Goal: Transaction & Acquisition: Purchase product/service

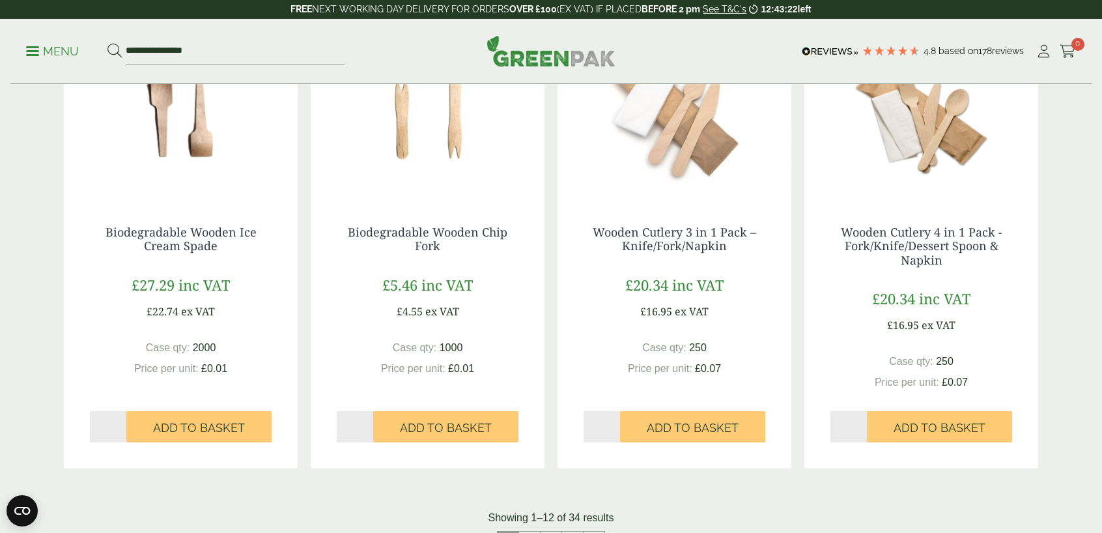
scroll to position [1303, 0]
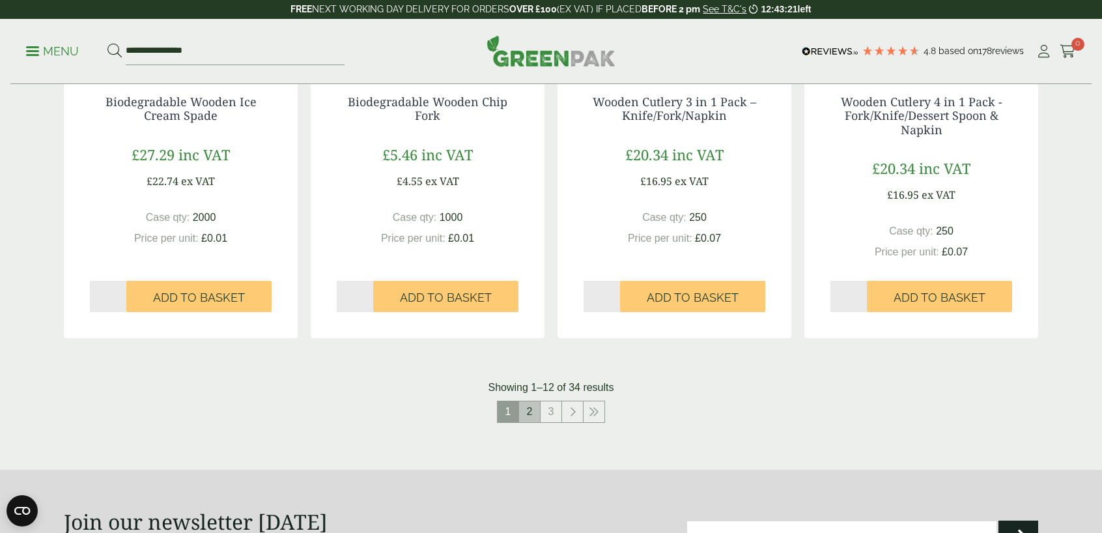
click at [530, 416] on link "2" at bounding box center [529, 411] width 21 height 21
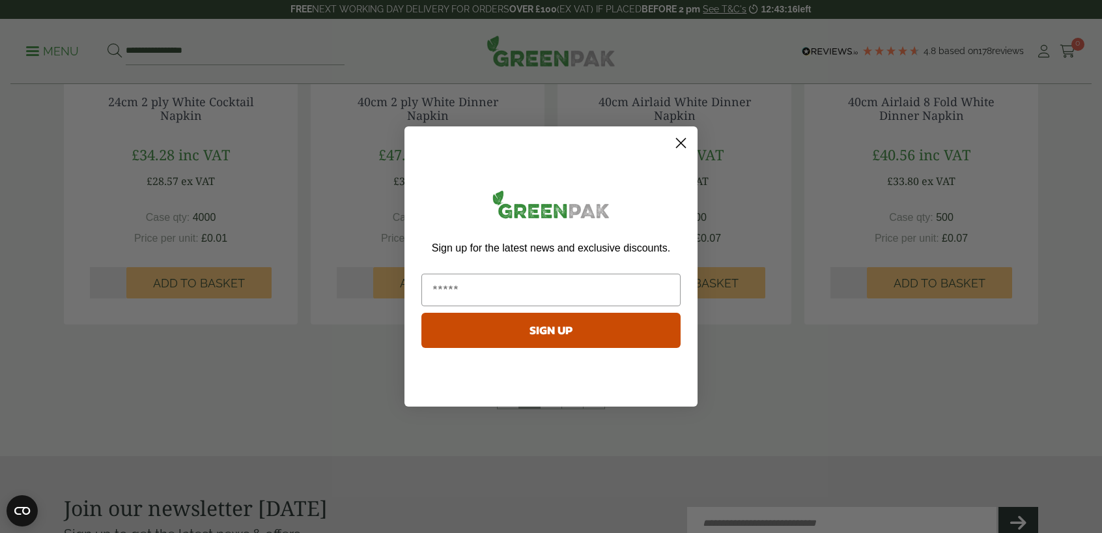
click at [675, 146] on circle "Close dialog" at bounding box center [681, 143] width 22 height 22
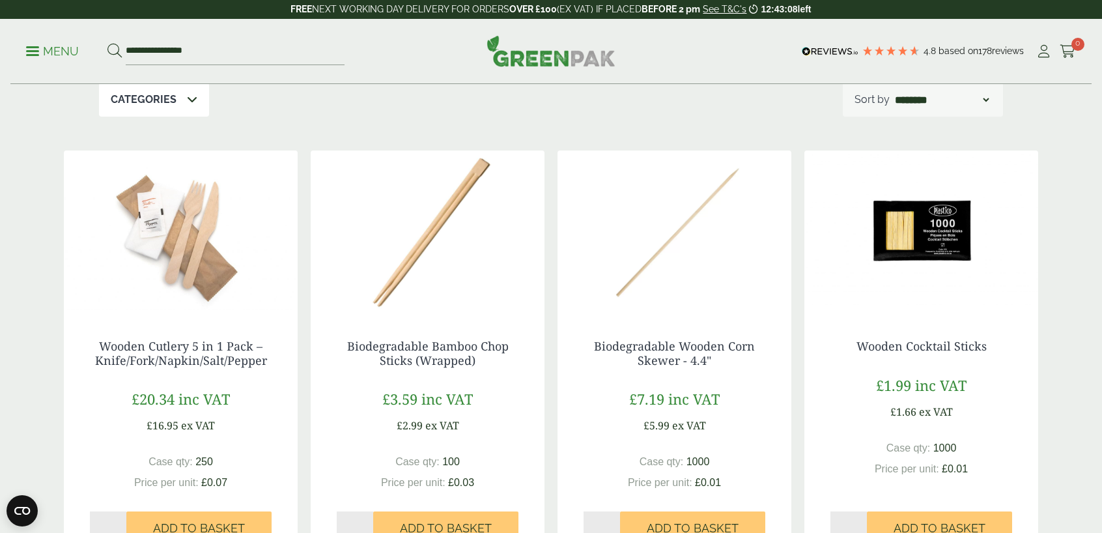
scroll to position [261, 0]
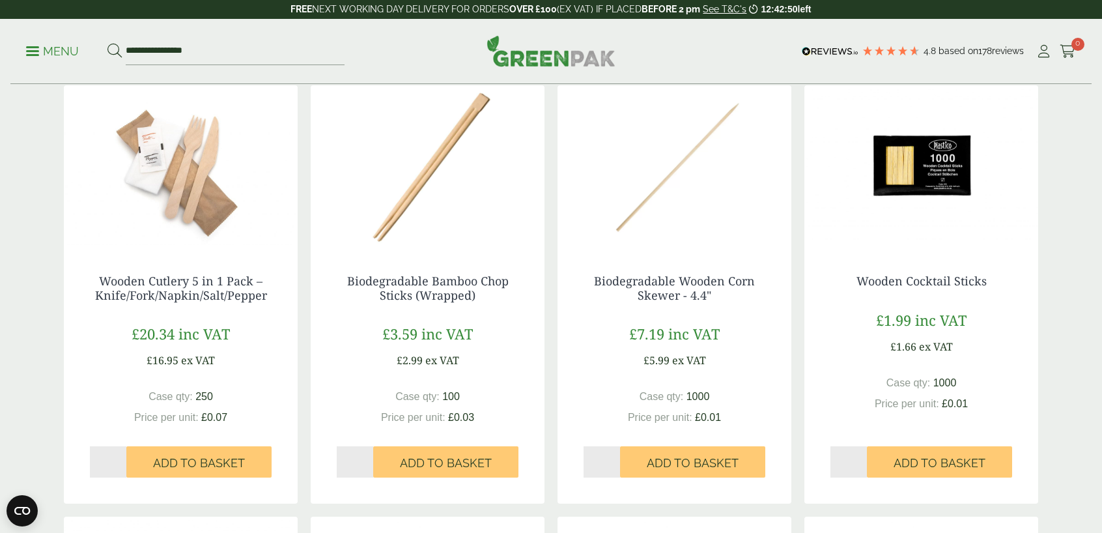
click at [103, 460] on input "*" at bounding box center [108, 461] width 36 height 31
drag, startPoint x: 103, startPoint y: 460, endPoint x: 89, endPoint y: 459, distance: 14.4
click at [89, 459] on div "Wooden Cutlery 5 in 1 Pack – Knife/Fork/Napkin/Salt/Pepper £20.34 inc VAT £16.9…" at bounding box center [181, 375] width 234 height 255
click at [121, 456] on input "*" at bounding box center [108, 461] width 36 height 31
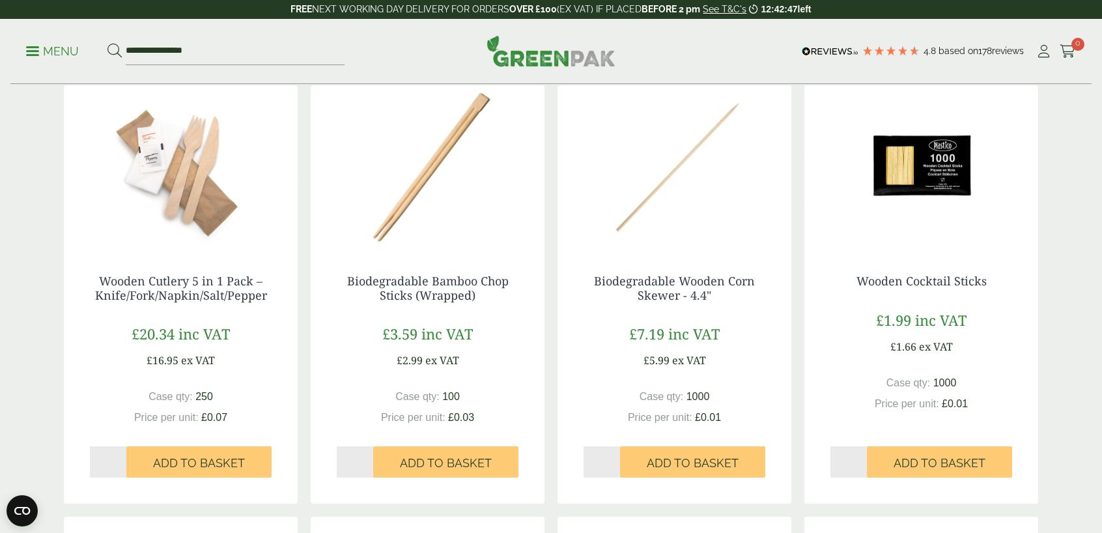
type input "*"
click at [121, 456] on input "*" at bounding box center [108, 461] width 36 height 31
click at [216, 467] on span "Add to Basket" at bounding box center [199, 463] width 92 height 14
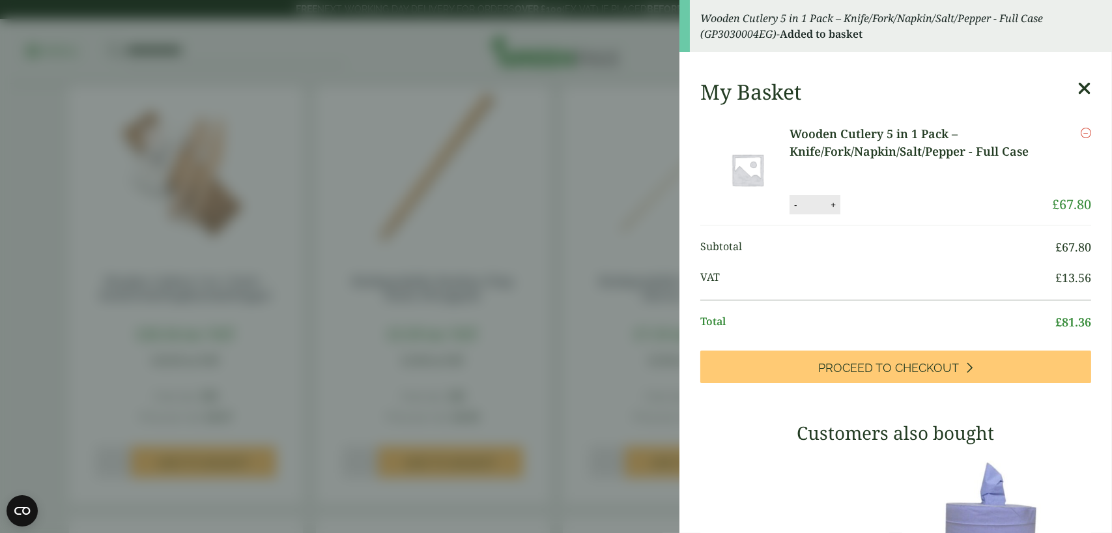
click at [588, 304] on aside "Wooden Cutlery 5 in 1 Pack – Knife/Fork/Napkin/Salt/Pepper - Full Case (GP30300…" at bounding box center [556, 266] width 1112 height 533
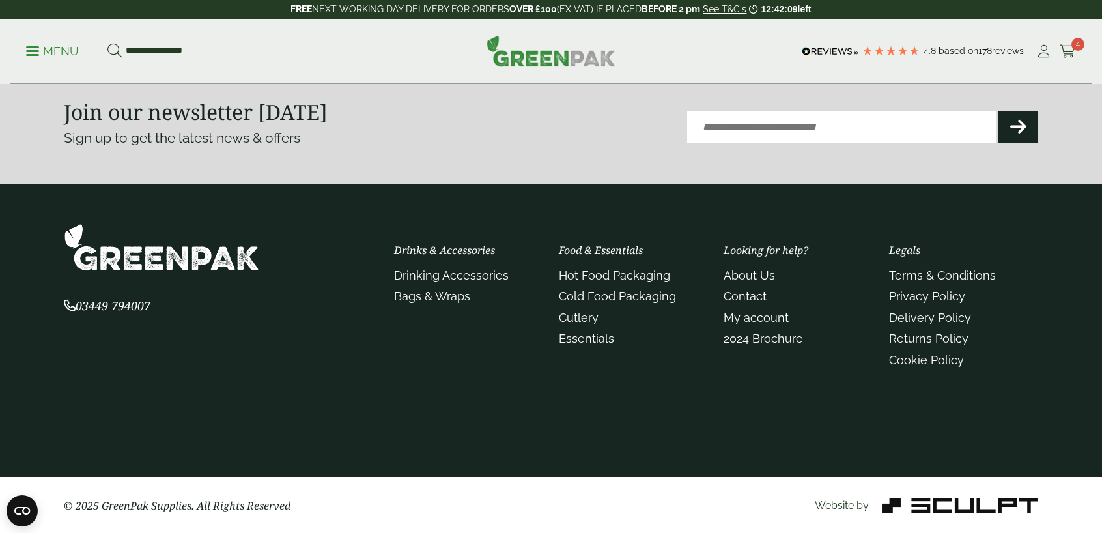
scroll to position [1504, 0]
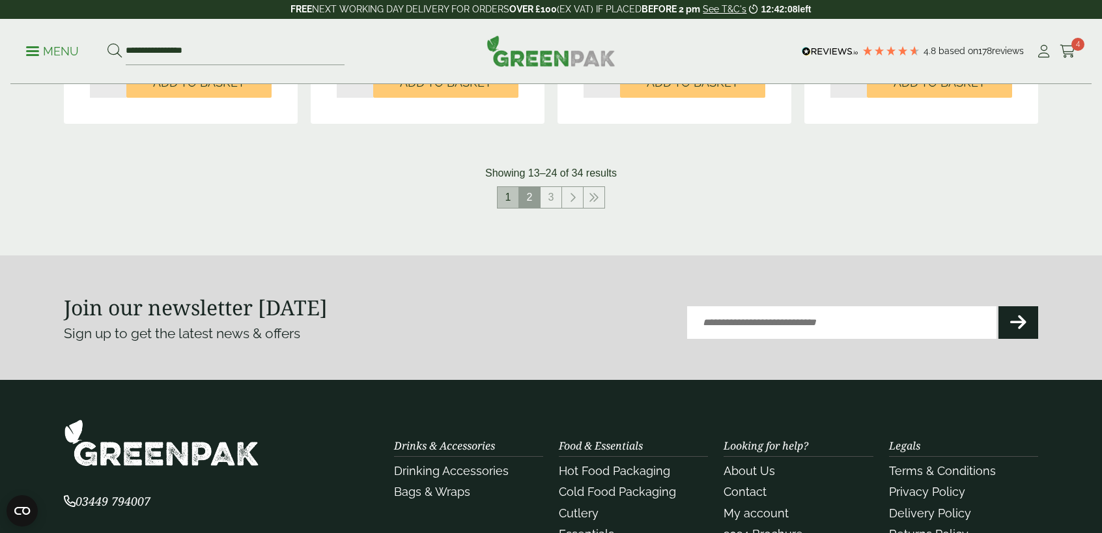
click at [511, 190] on link "1" at bounding box center [508, 197] width 21 height 21
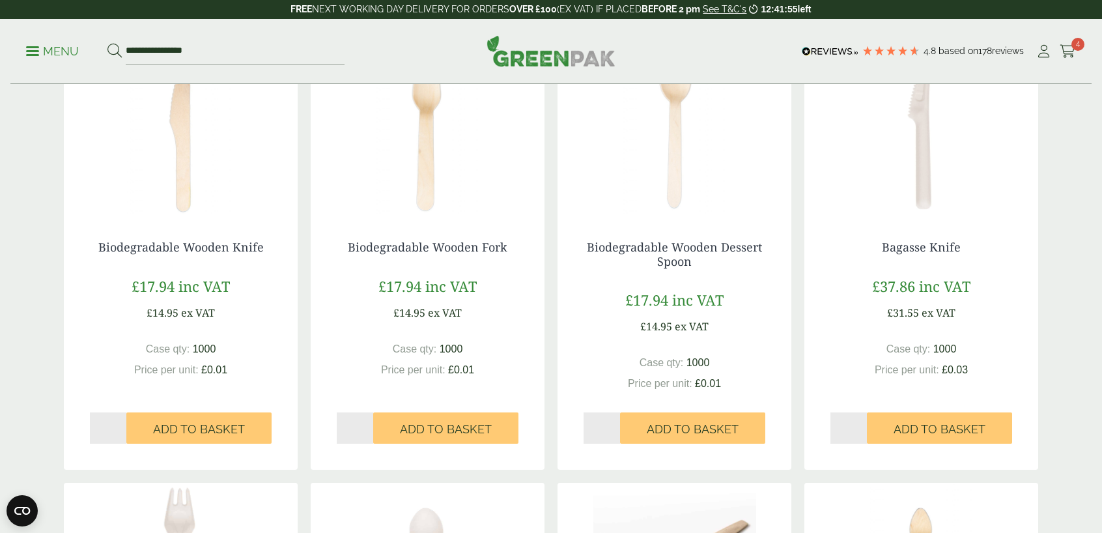
scroll to position [396, 0]
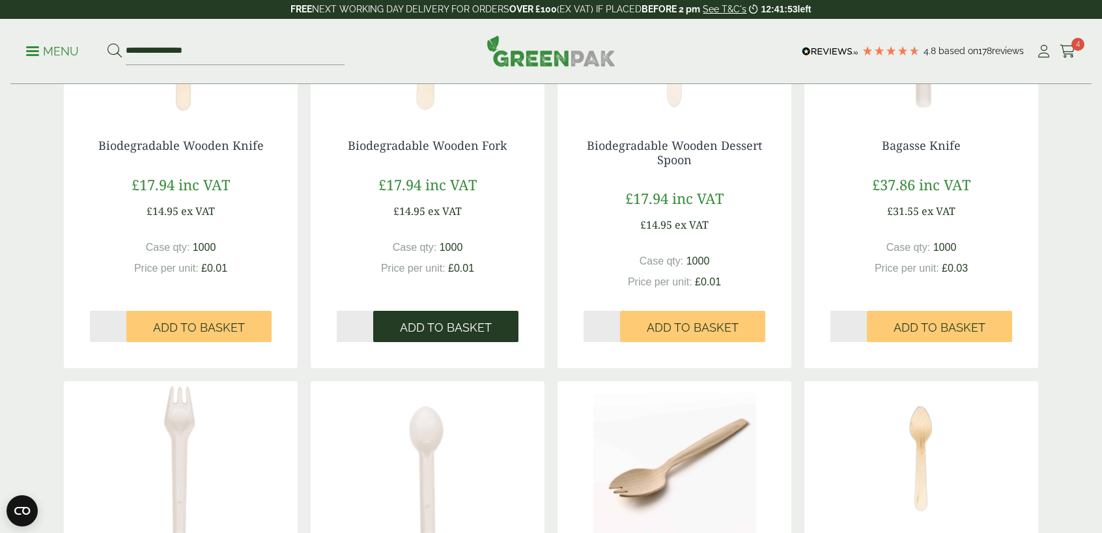
click at [471, 318] on button "Add to Basket" at bounding box center [445, 326] width 145 height 31
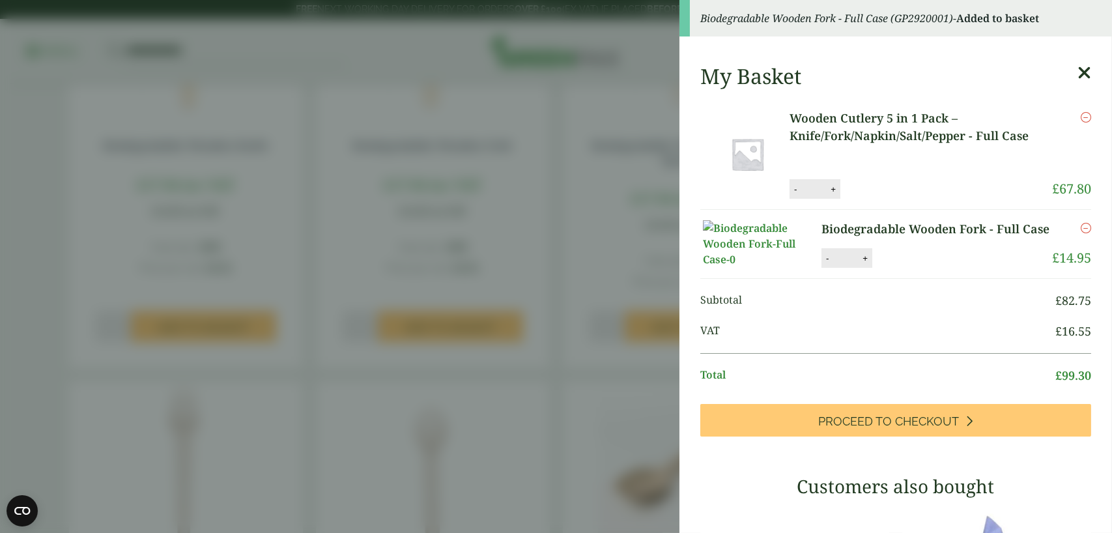
click at [504, 154] on aside "Biodegradable Wooden Fork - Full Case (GP2920001) - Added to basket My Basket W…" at bounding box center [556, 266] width 1112 height 533
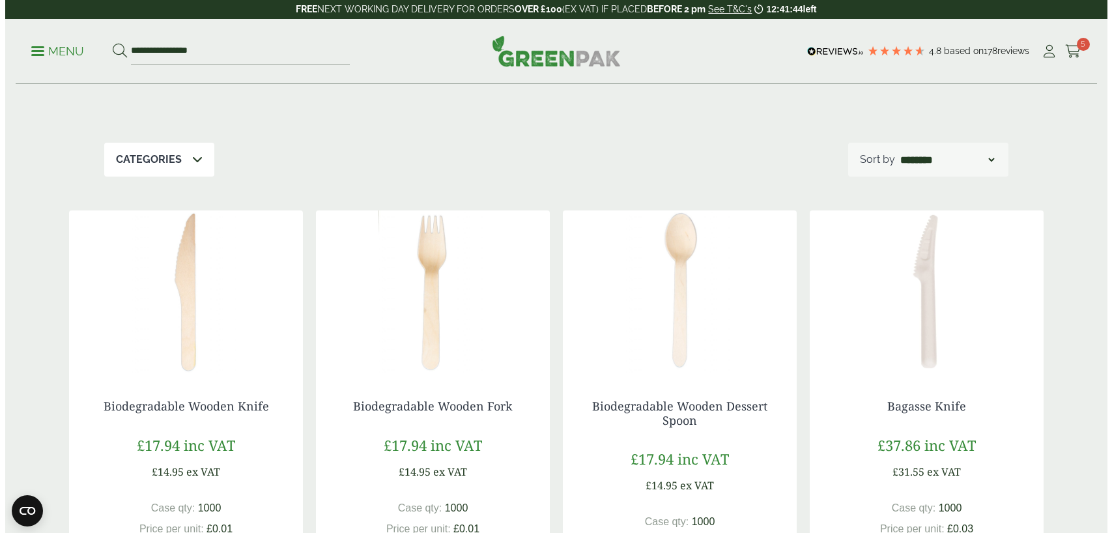
scroll to position [0, 0]
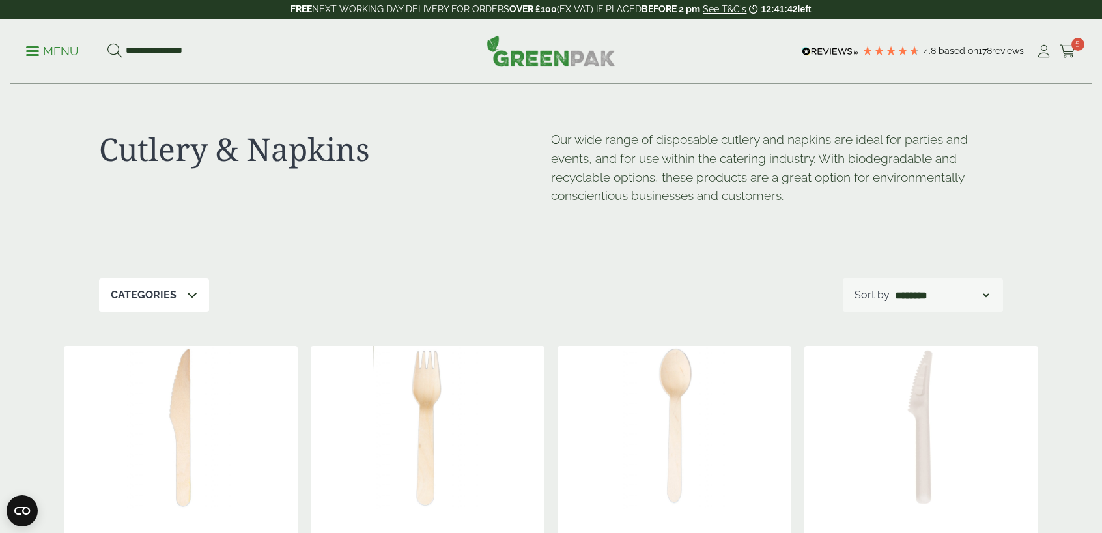
click at [34, 59] on ul "**********" at bounding box center [185, 51] width 319 height 27
click at [35, 51] on span at bounding box center [32, 51] width 13 height 2
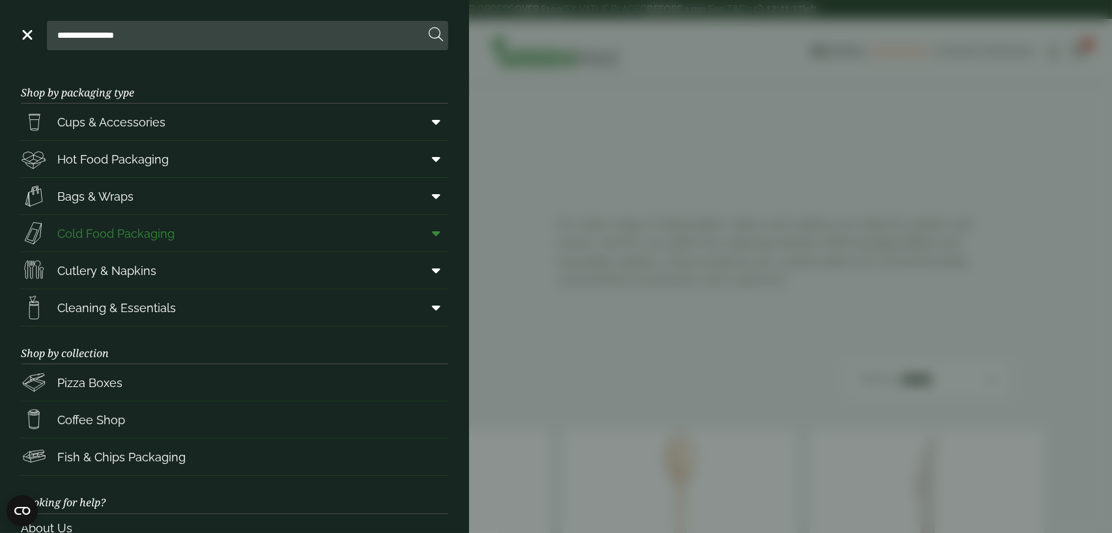
click at [432, 231] on icon at bounding box center [436, 233] width 8 height 13
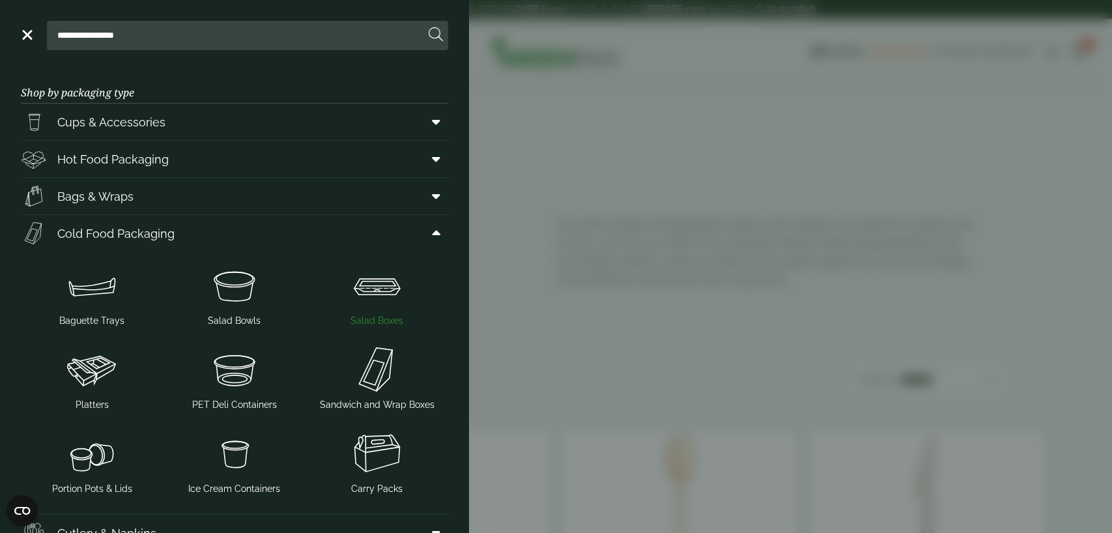
click at [339, 282] on img at bounding box center [377, 285] width 132 height 52
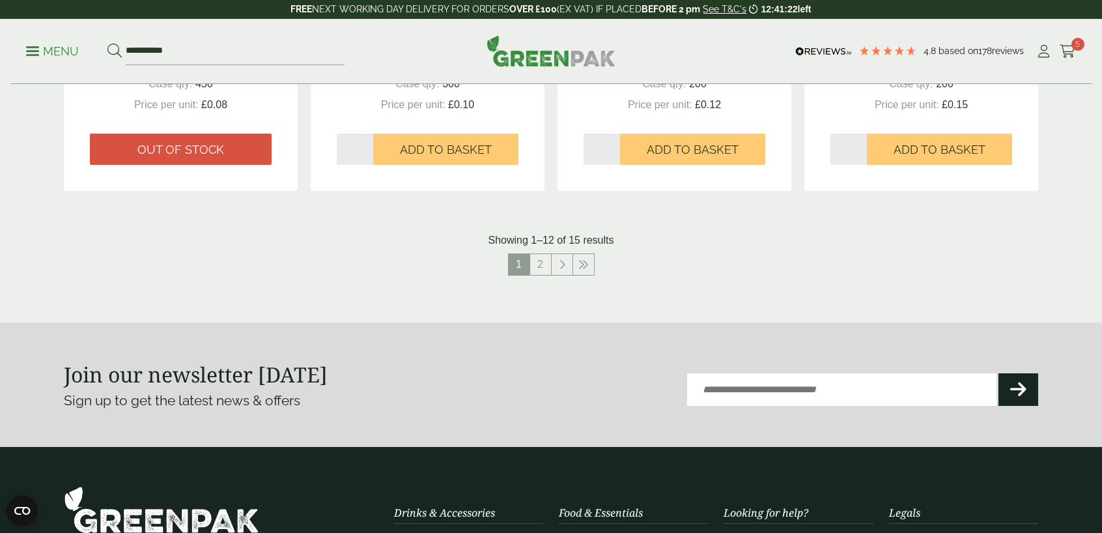
scroll to position [1433, 0]
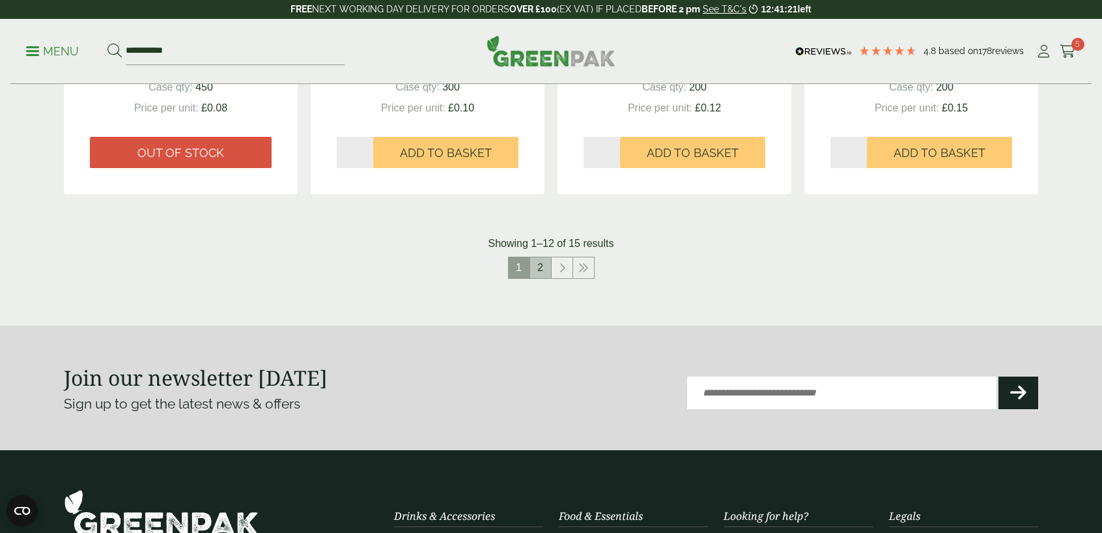
click at [538, 259] on link "2" at bounding box center [540, 267] width 21 height 21
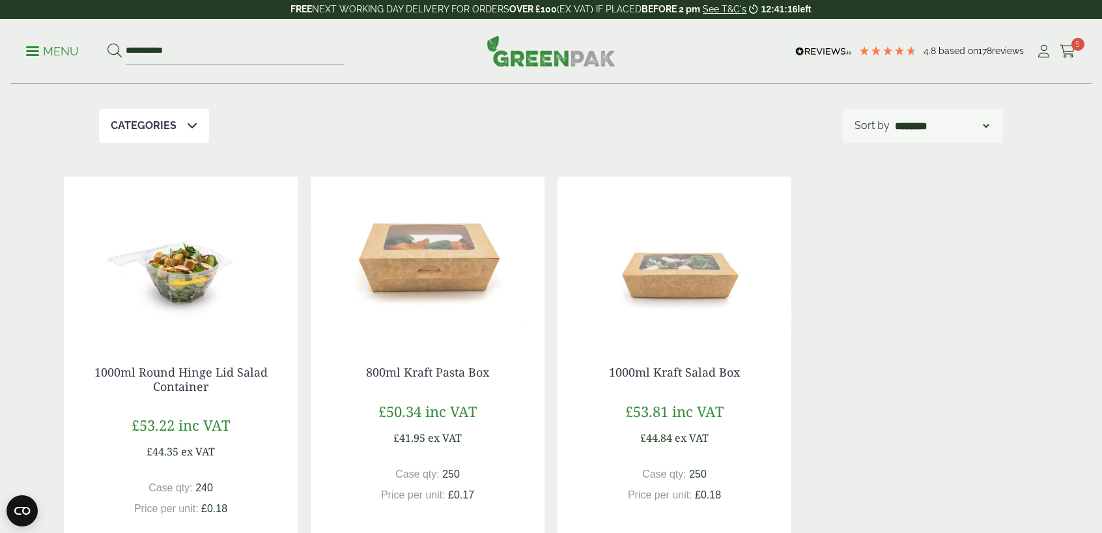
scroll to position [185, 0]
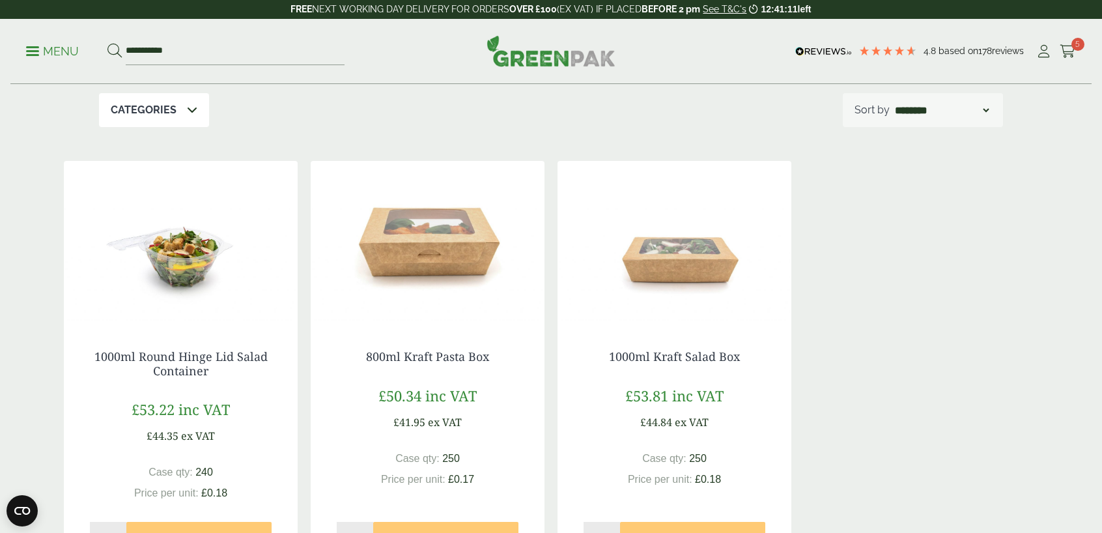
click at [684, 253] on img at bounding box center [675, 242] width 234 height 163
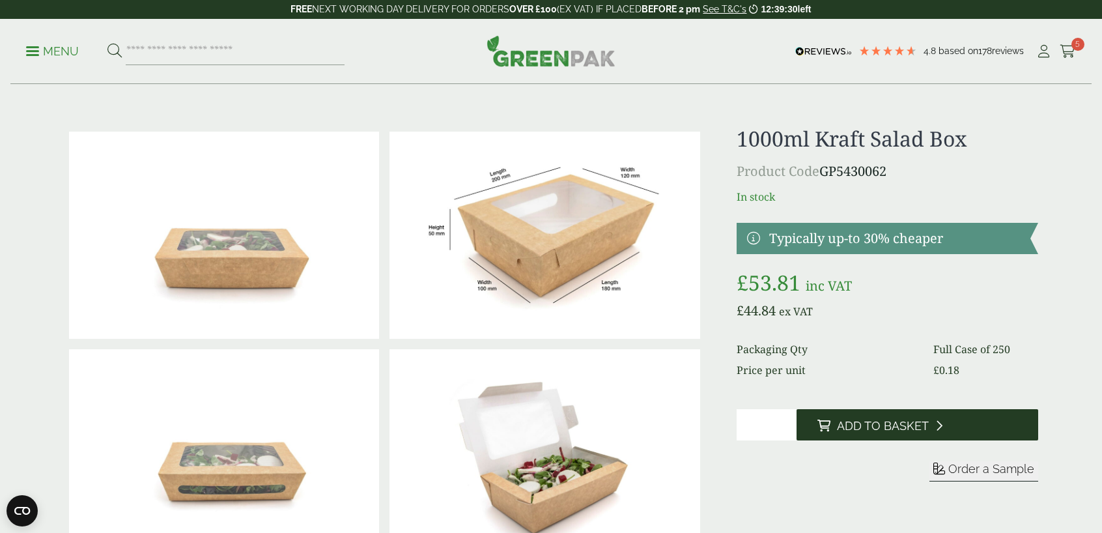
click at [895, 437] on button "Add to Basket" at bounding box center [918, 424] width 242 height 31
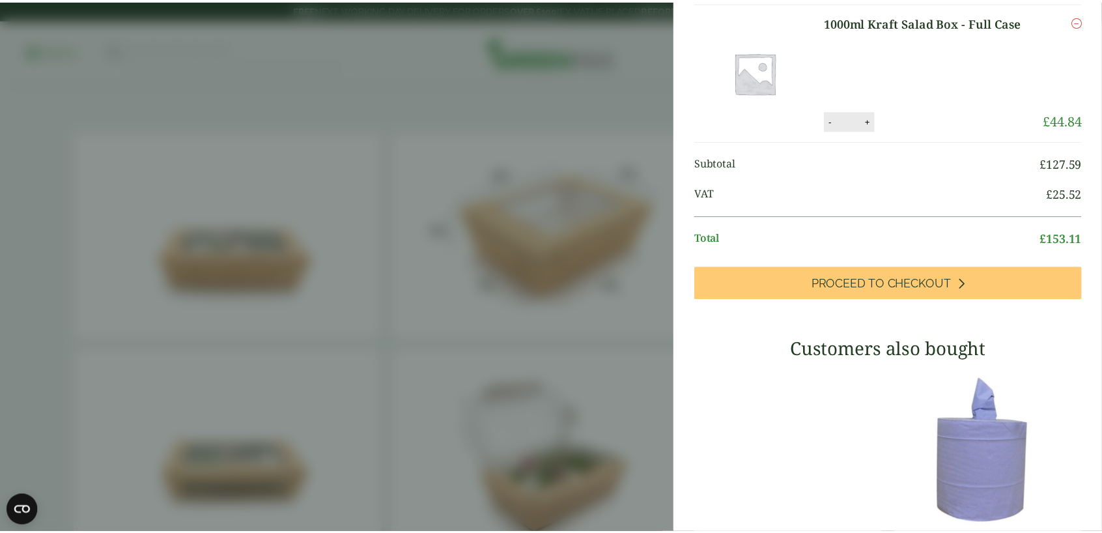
scroll to position [326, 0]
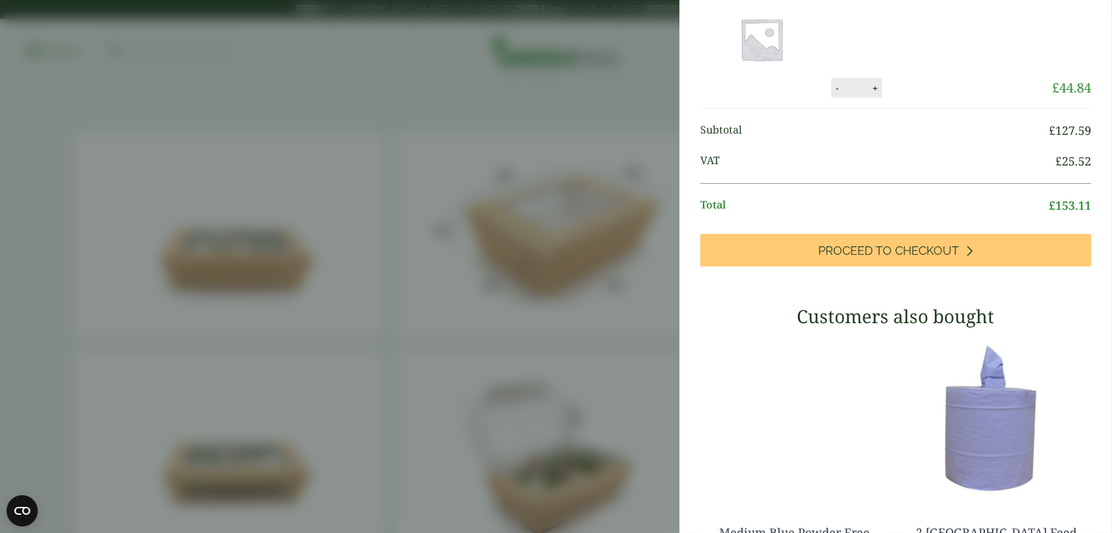
click at [547, 368] on aside "1000ml Kraft Salad Box - Full Case (GP5430062) - Added to basket My Basket Wood…" at bounding box center [556, 266] width 1112 height 533
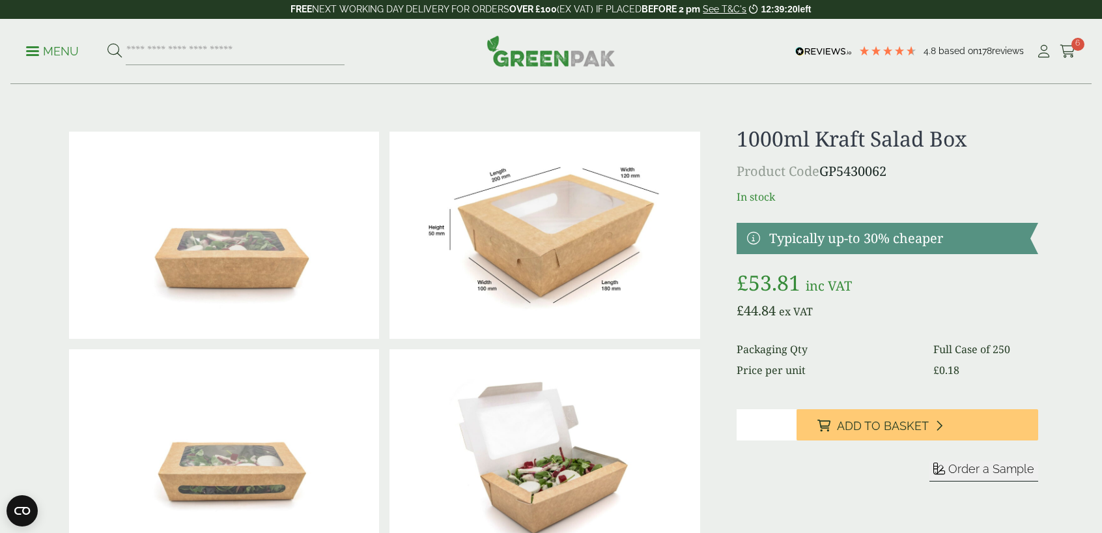
click at [38, 42] on ul "Menu" at bounding box center [185, 51] width 319 height 27
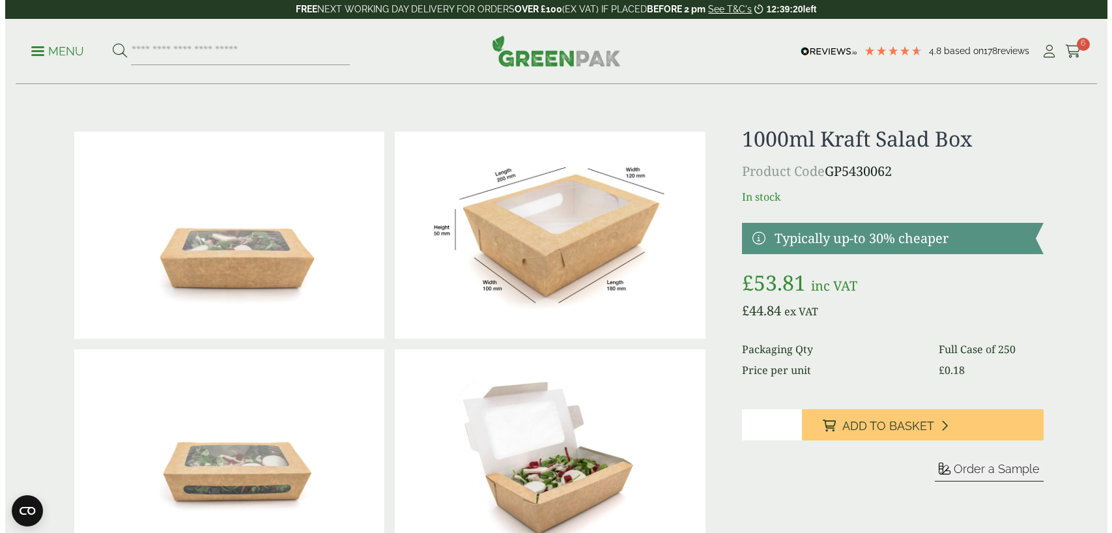
scroll to position [272, 0]
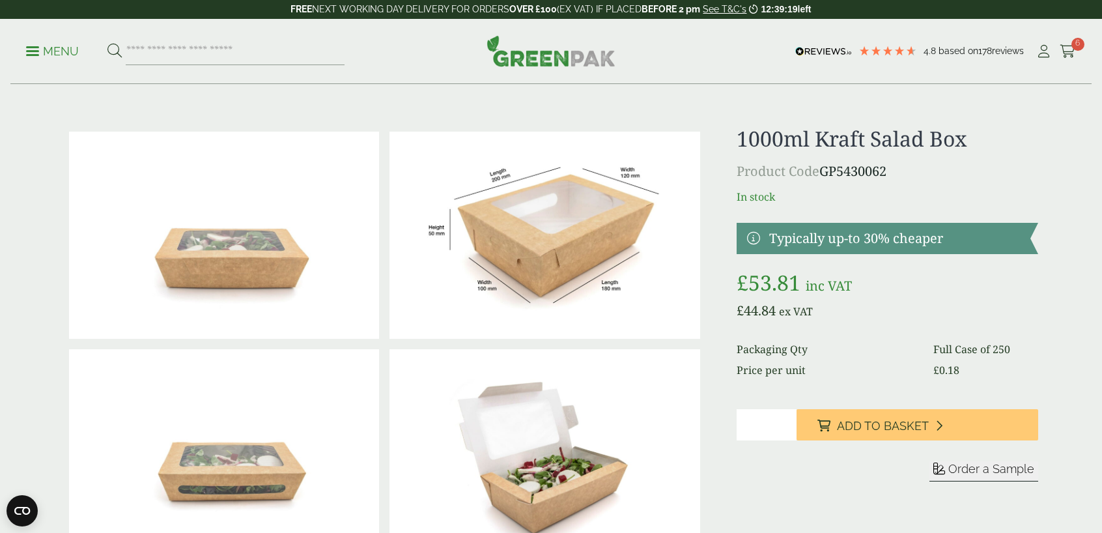
click at [35, 48] on link "Menu" at bounding box center [52, 50] width 53 height 13
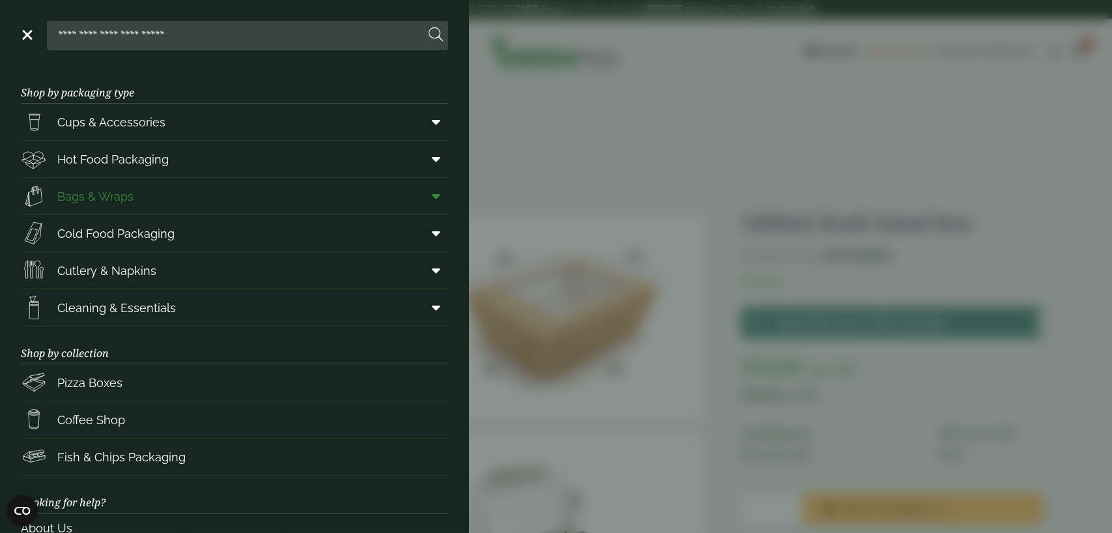
click at [431, 190] on span at bounding box center [433, 196] width 29 height 25
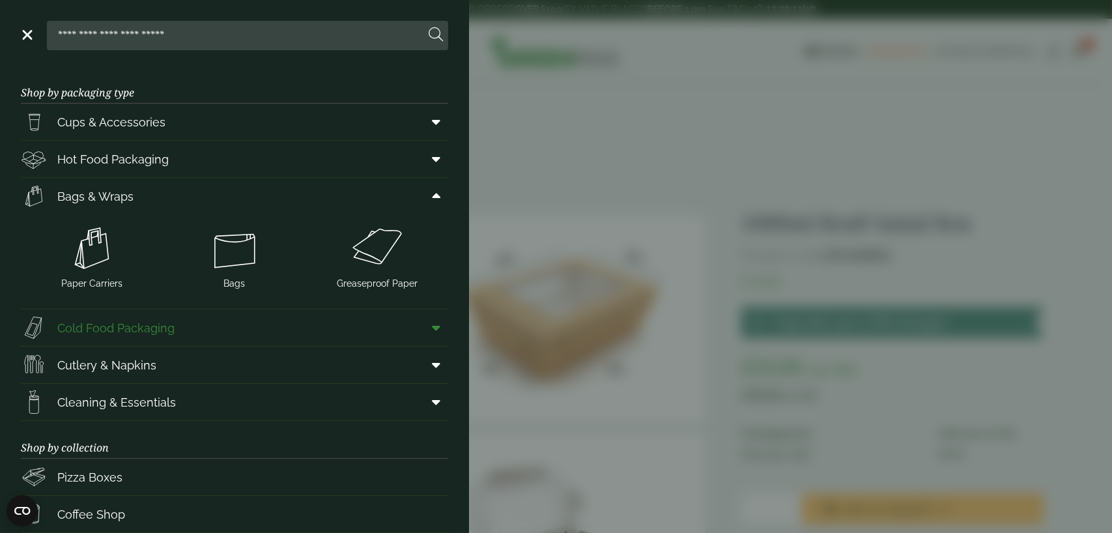
click at [432, 328] on icon at bounding box center [436, 327] width 8 height 13
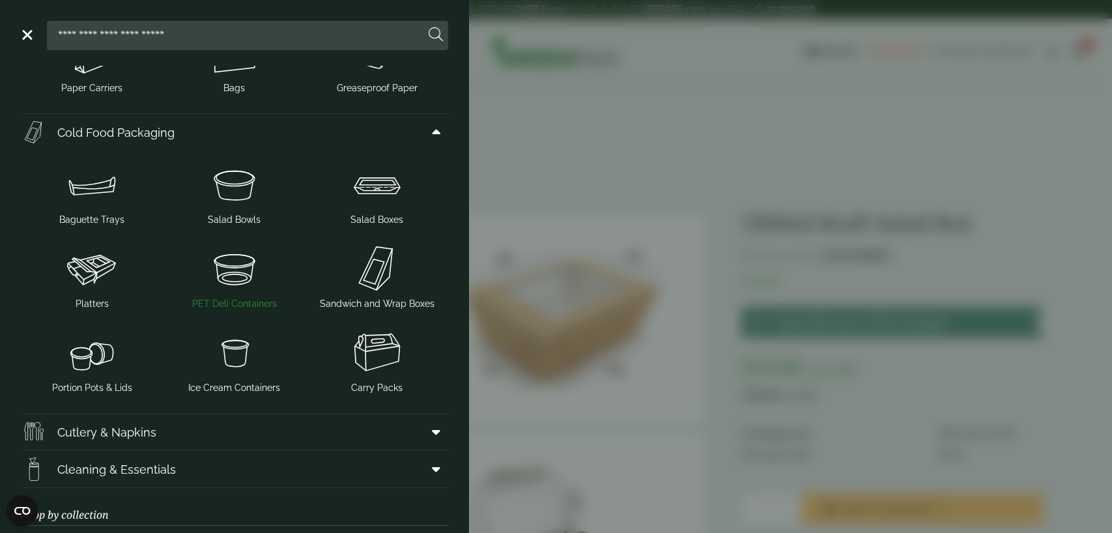
scroll to position [0, 0]
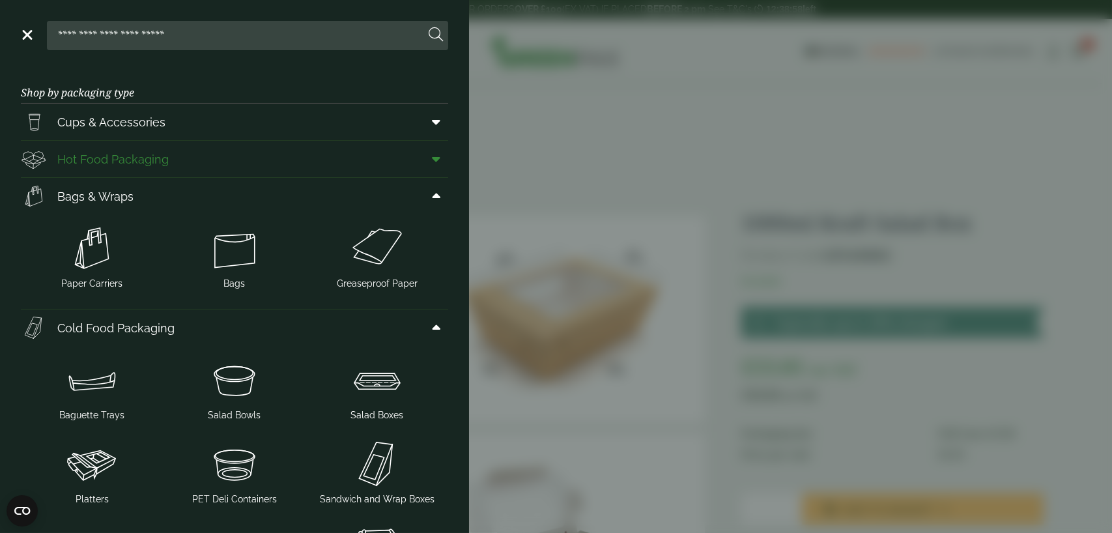
click at [432, 158] on icon at bounding box center [436, 158] width 8 height 13
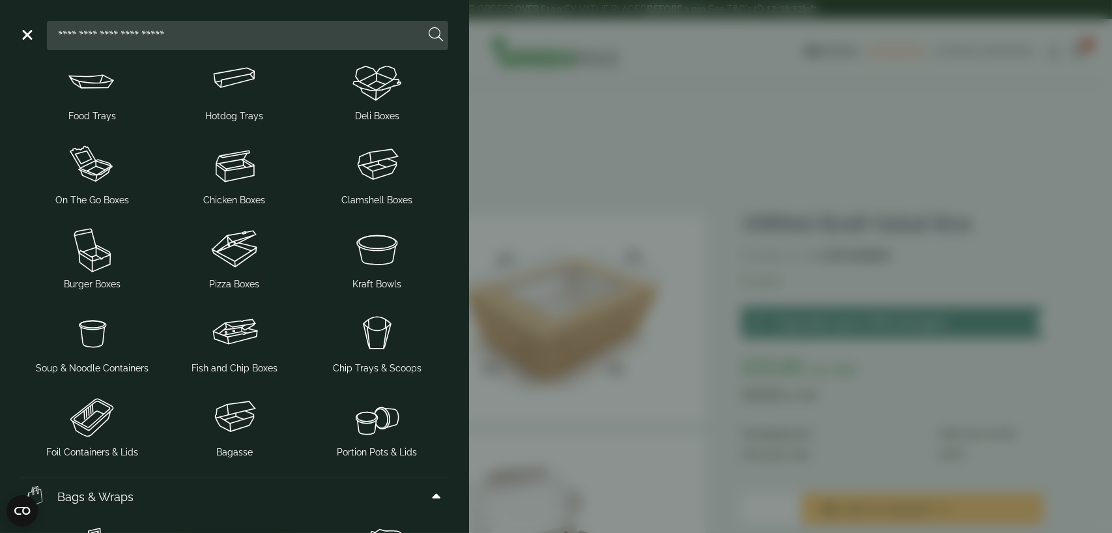
scroll to position [65, 0]
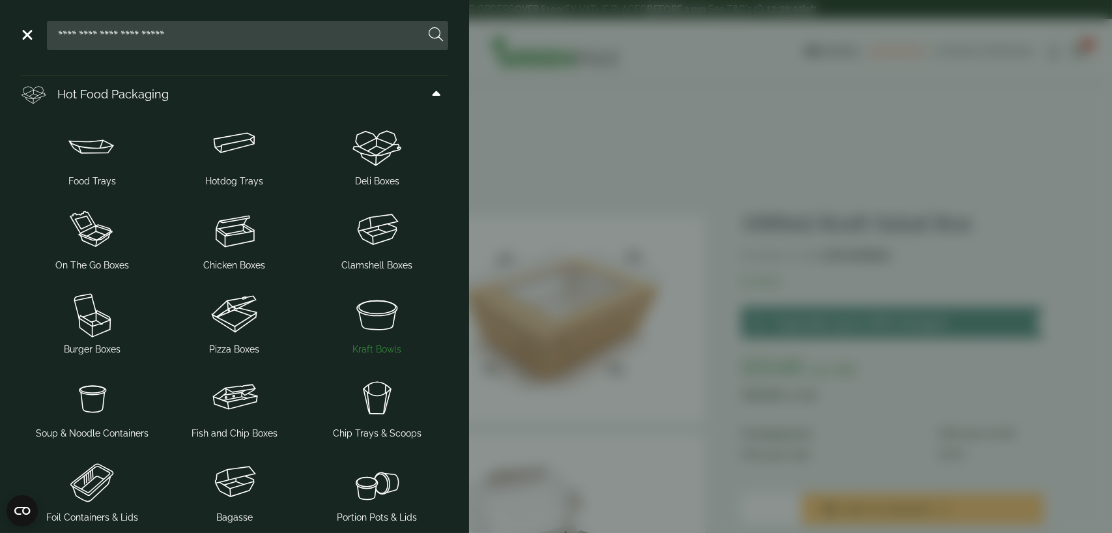
click at [364, 302] on img at bounding box center [377, 314] width 132 height 52
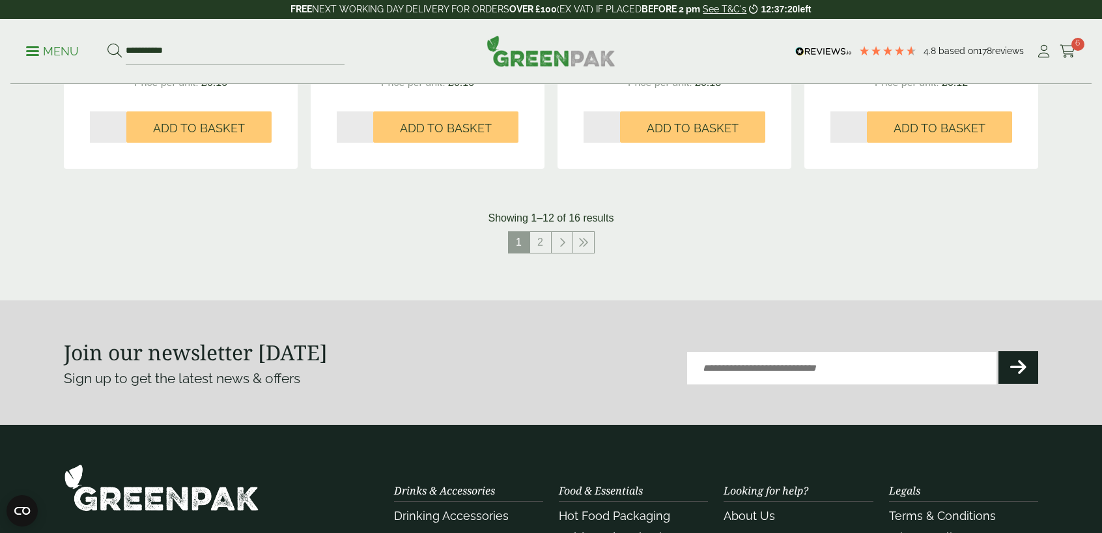
scroll to position [1433, 0]
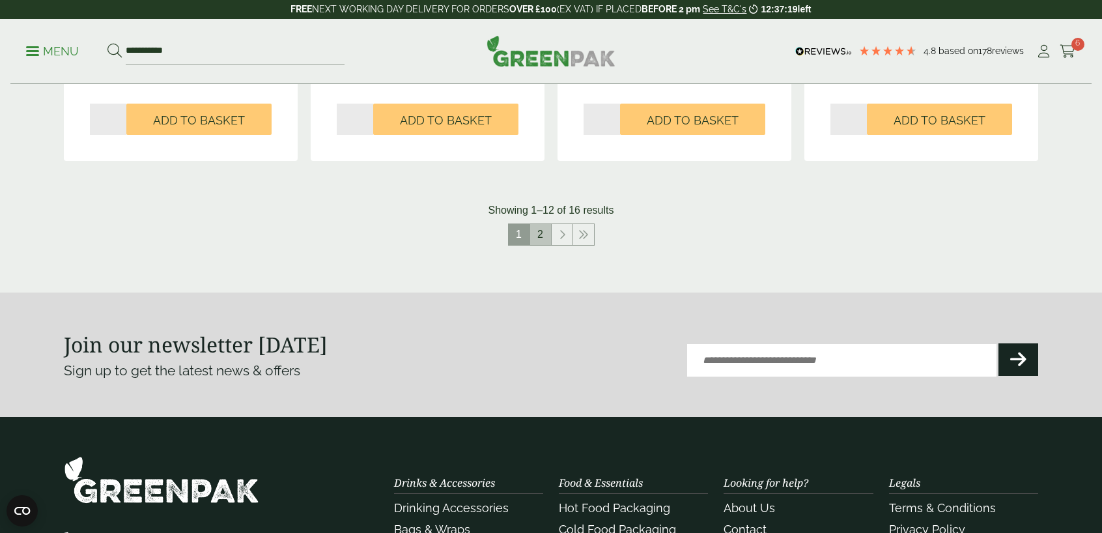
click at [546, 229] on link "2" at bounding box center [540, 234] width 21 height 21
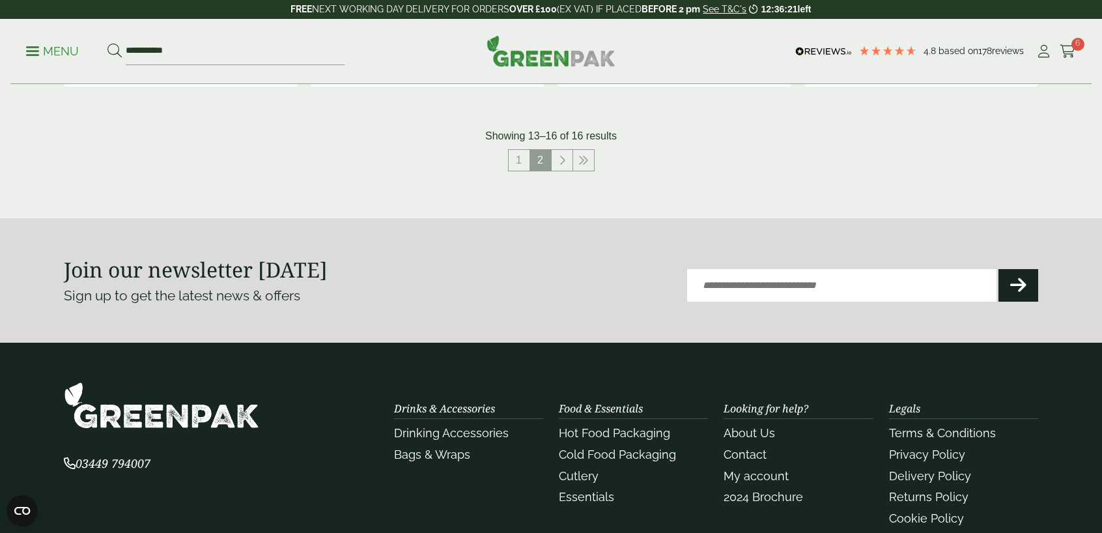
scroll to position [622, 0]
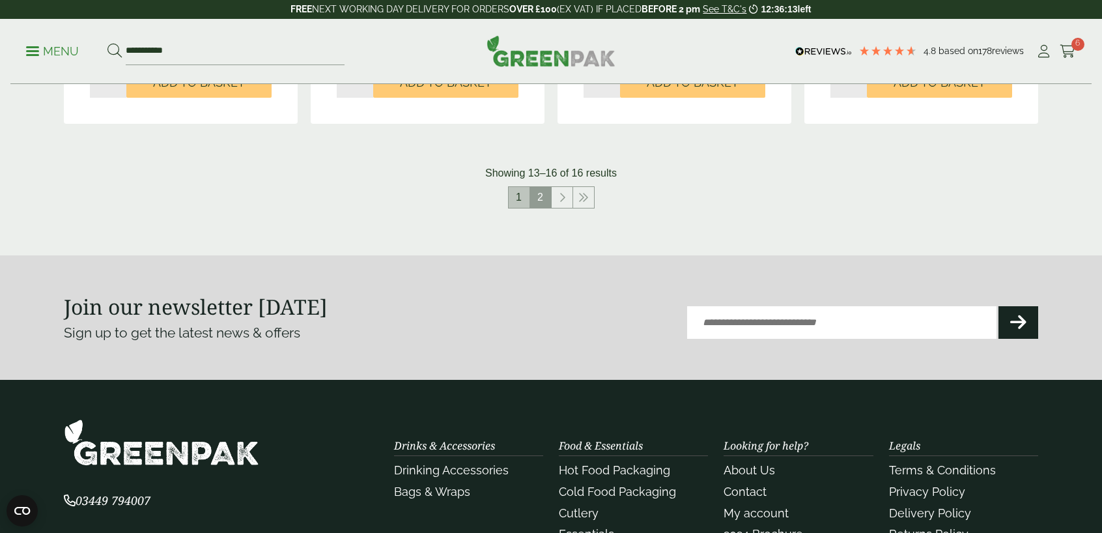
click at [519, 198] on link "1" at bounding box center [519, 197] width 21 height 21
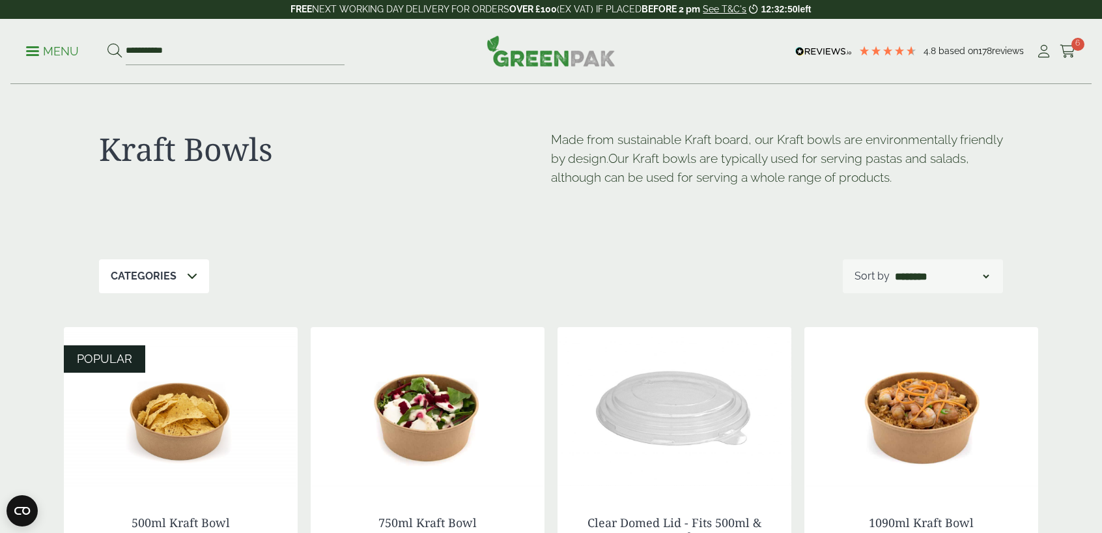
click at [29, 55] on link "Menu" at bounding box center [52, 50] width 53 height 13
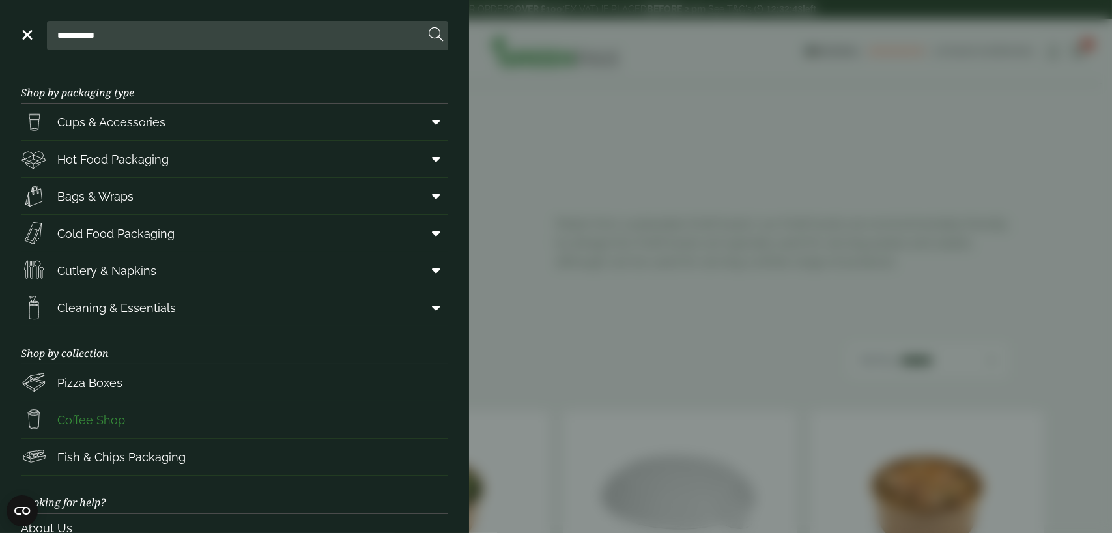
click at [162, 416] on link "Coffee Shop" at bounding box center [234, 419] width 427 height 36
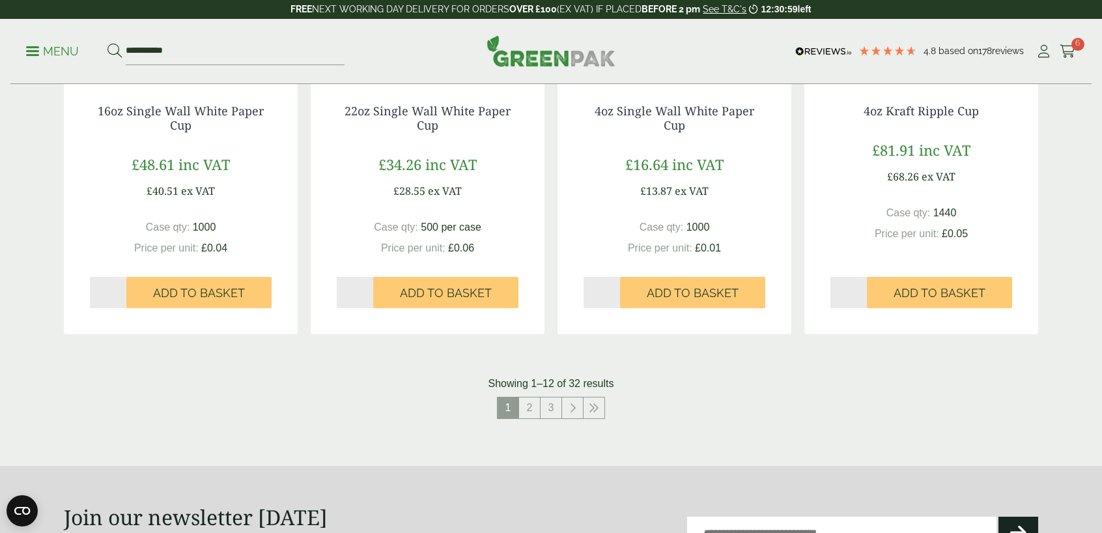
scroll to position [1238, 0]
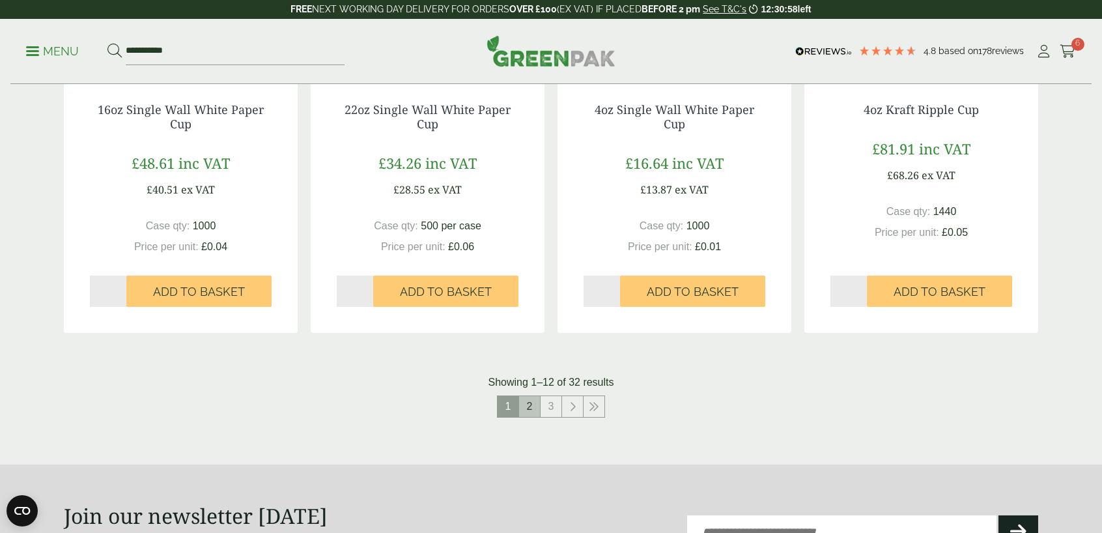
click at [530, 403] on link "2" at bounding box center [529, 406] width 21 height 21
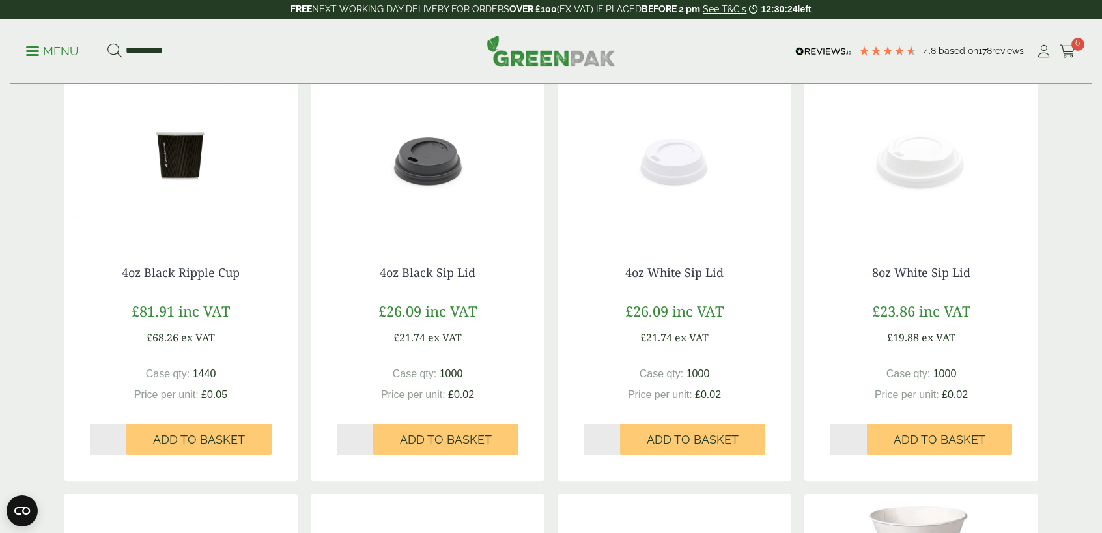
scroll to position [261, 0]
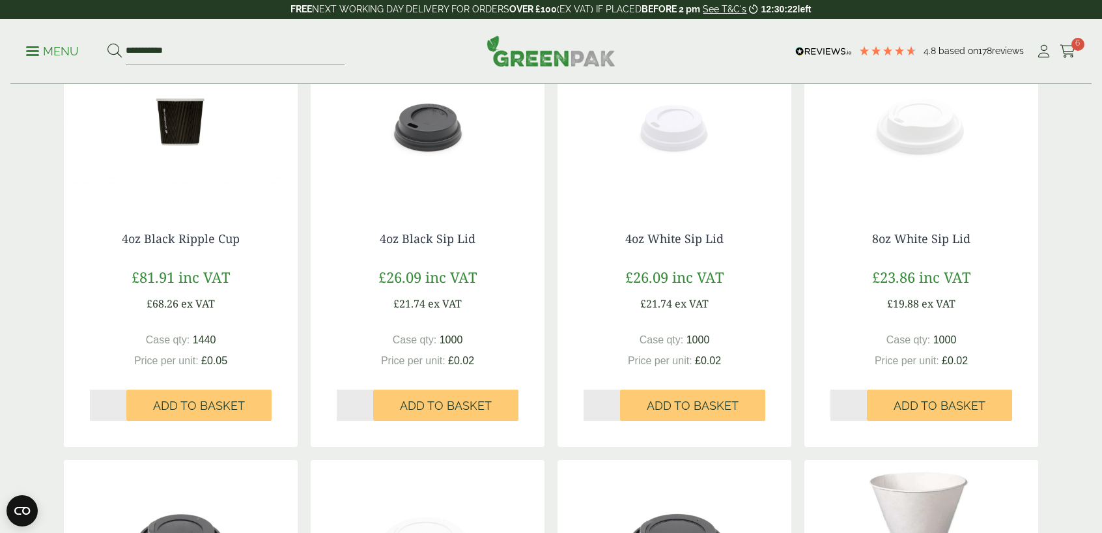
click at [184, 229] on div "4oz Black Ripple Cup £81.91 inc VAT £68.26 ex VAT Case qty: 1440 Price per unit…" at bounding box center [181, 327] width 234 height 242
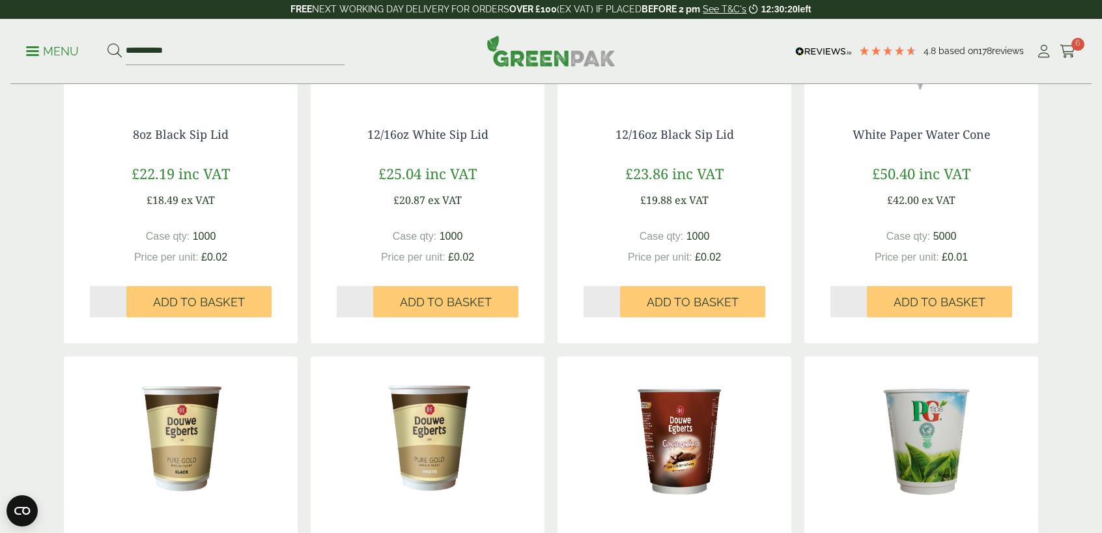
scroll to position [1238, 0]
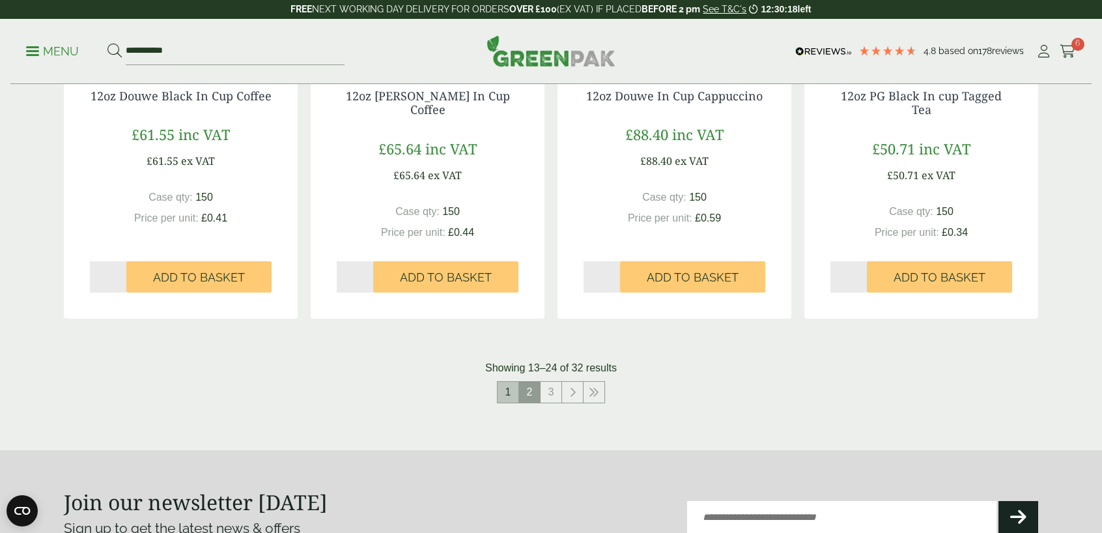
click at [508, 388] on link "1" at bounding box center [508, 392] width 21 height 21
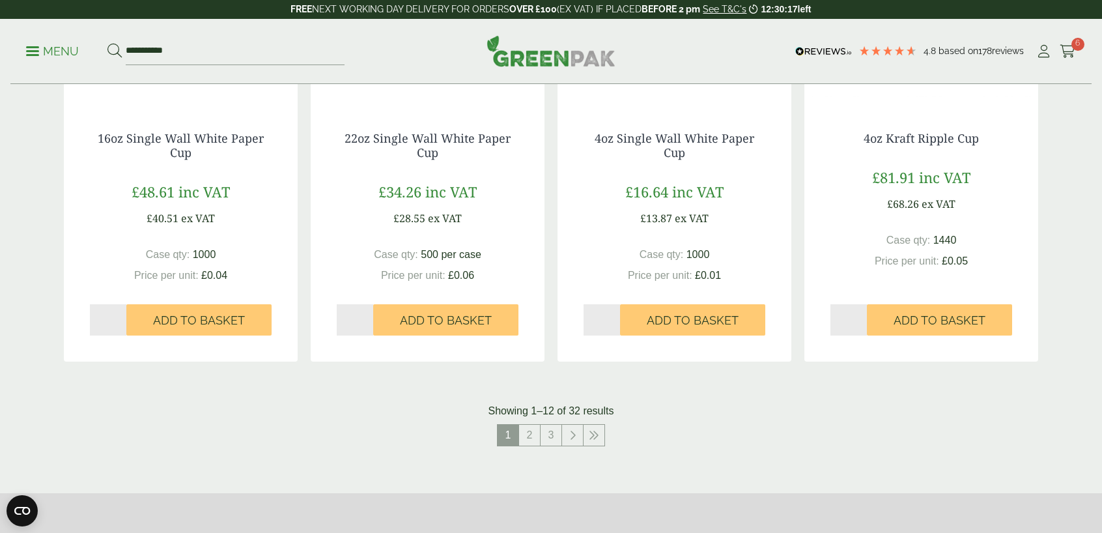
scroll to position [1042, 0]
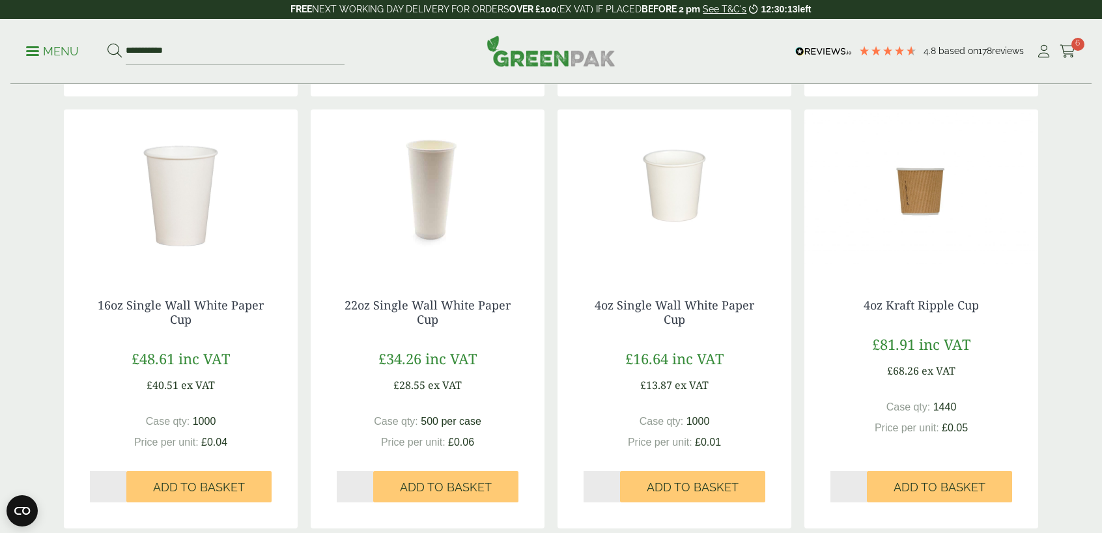
click at [932, 187] on img at bounding box center [922, 190] width 234 height 163
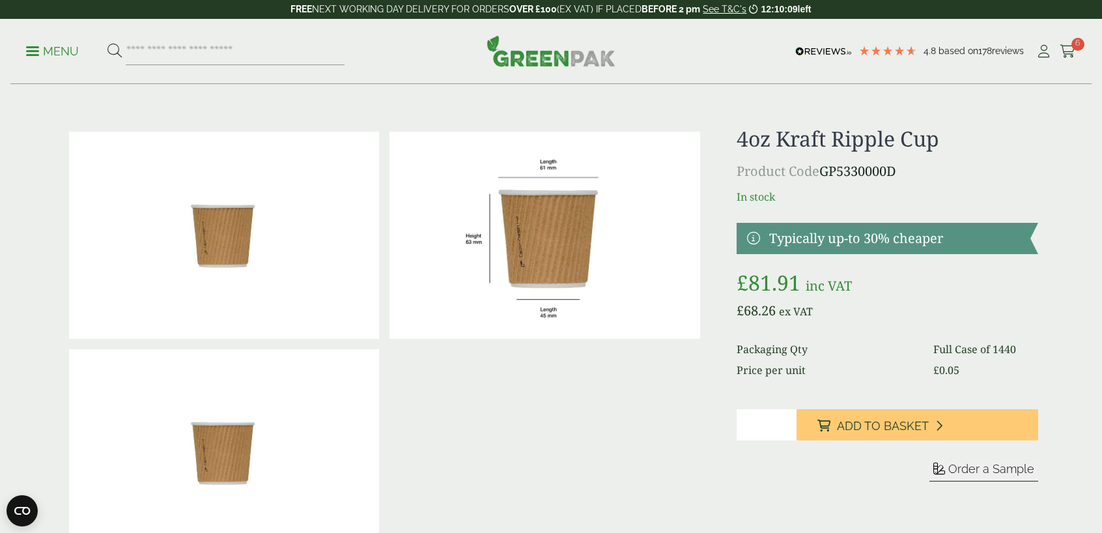
click at [40, 47] on p "Menu" at bounding box center [52, 52] width 53 height 16
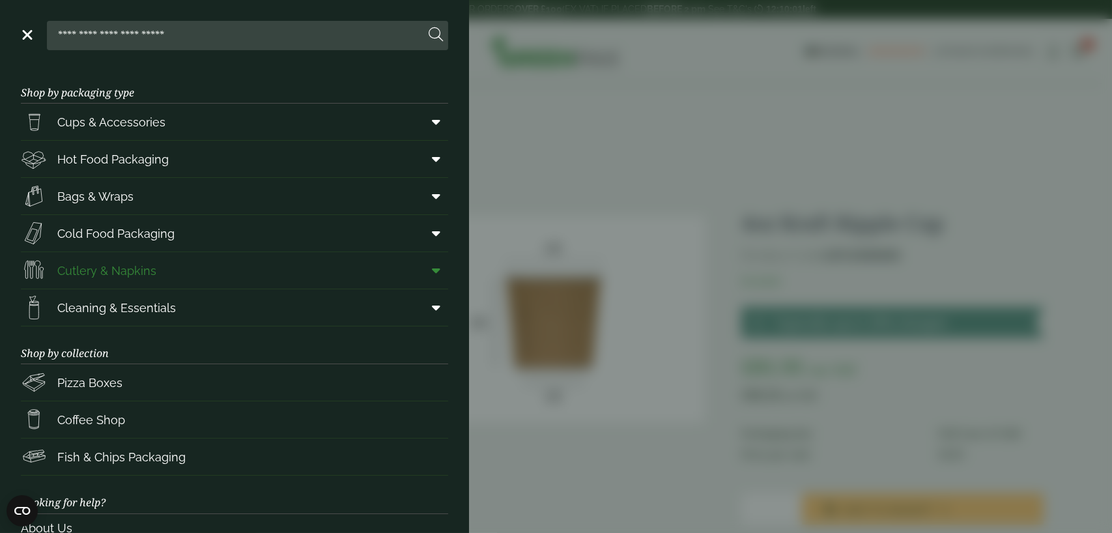
click at [432, 268] on icon at bounding box center [436, 270] width 8 height 13
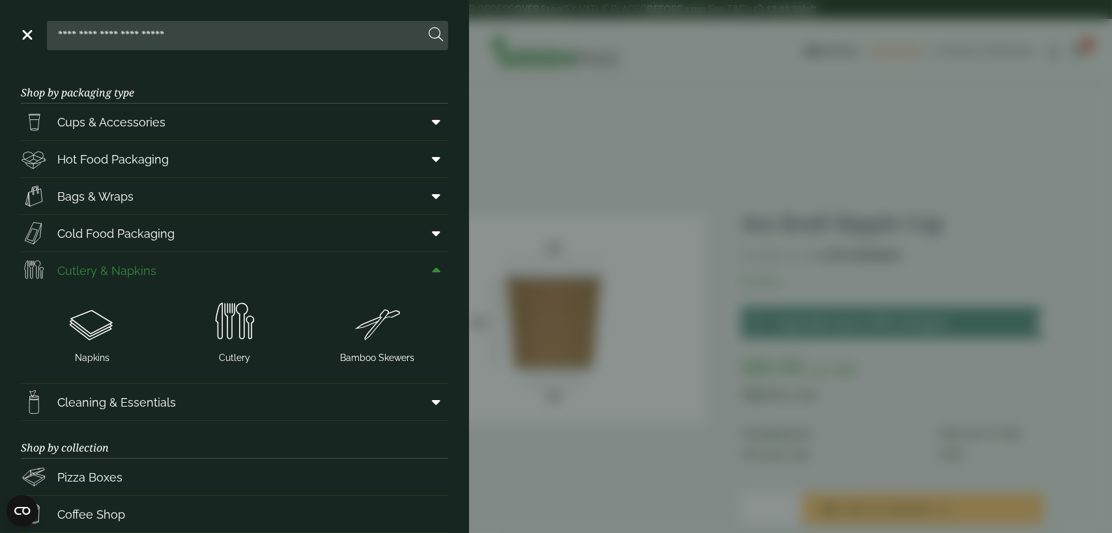
click at [432, 268] on icon at bounding box center [436, 270] width 8 height 13
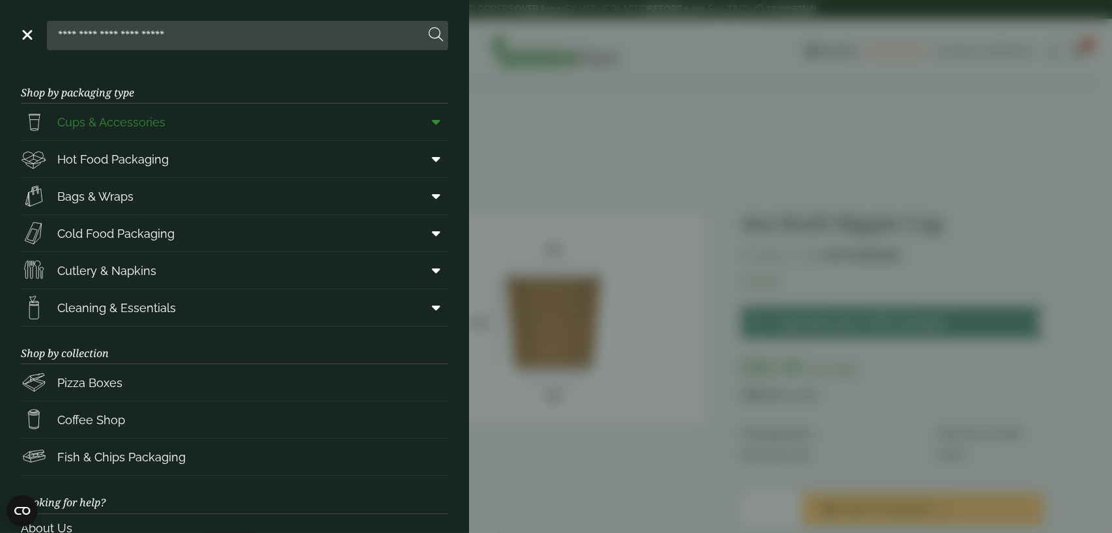
click at [432, 121] on icon at bounding box center [436, 121] width 8 height 13
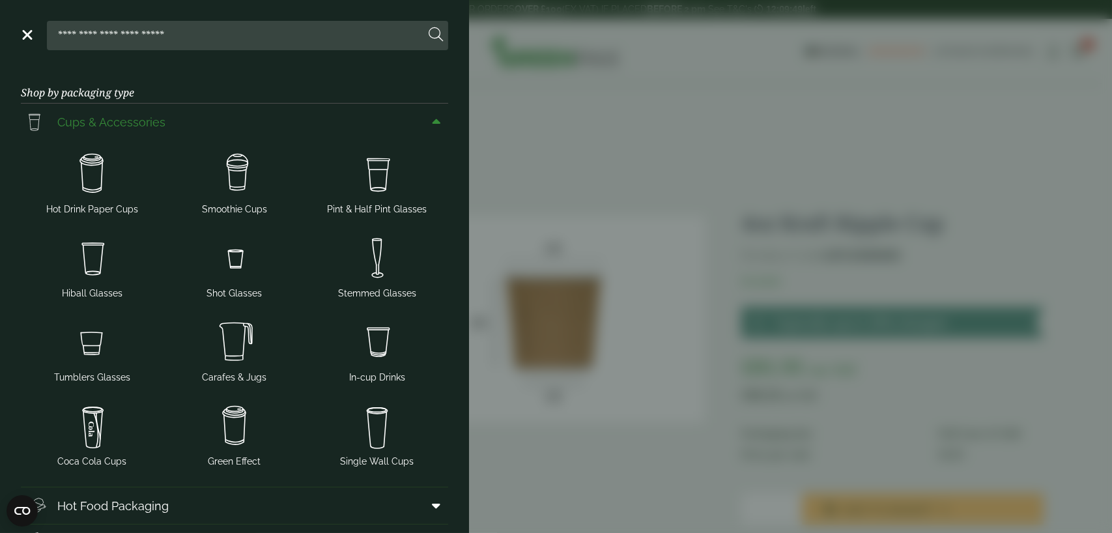
click at [422, 117] on span at bounding box center [433, 121] width 29 height 25
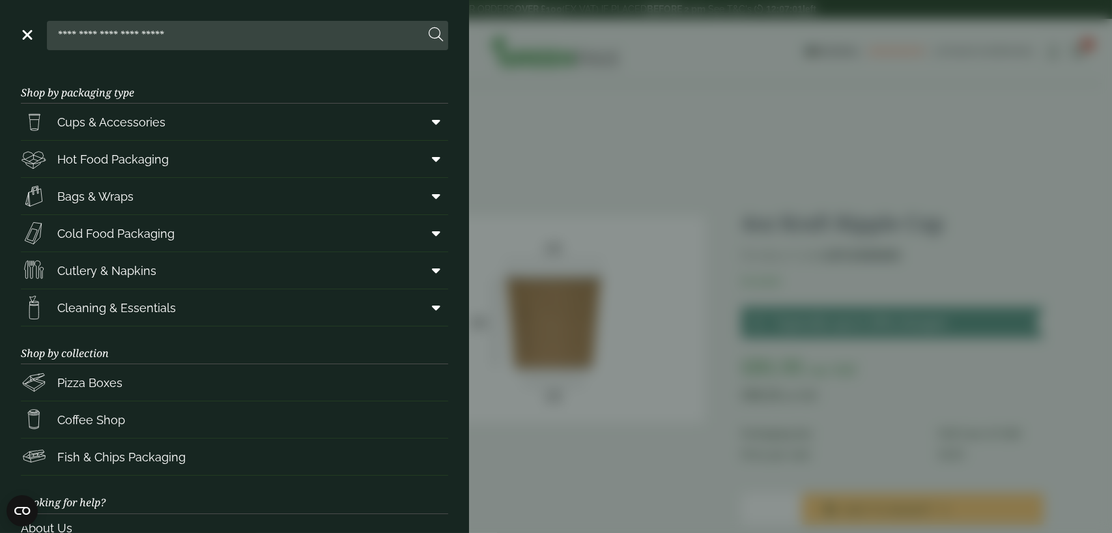
click at [526, 185] on aside "Close Shop by packaging type Cups & Accessories Hot Drink Paper Cups Smoothie C…" at bounding box center [556, 266] width 1112 height 533
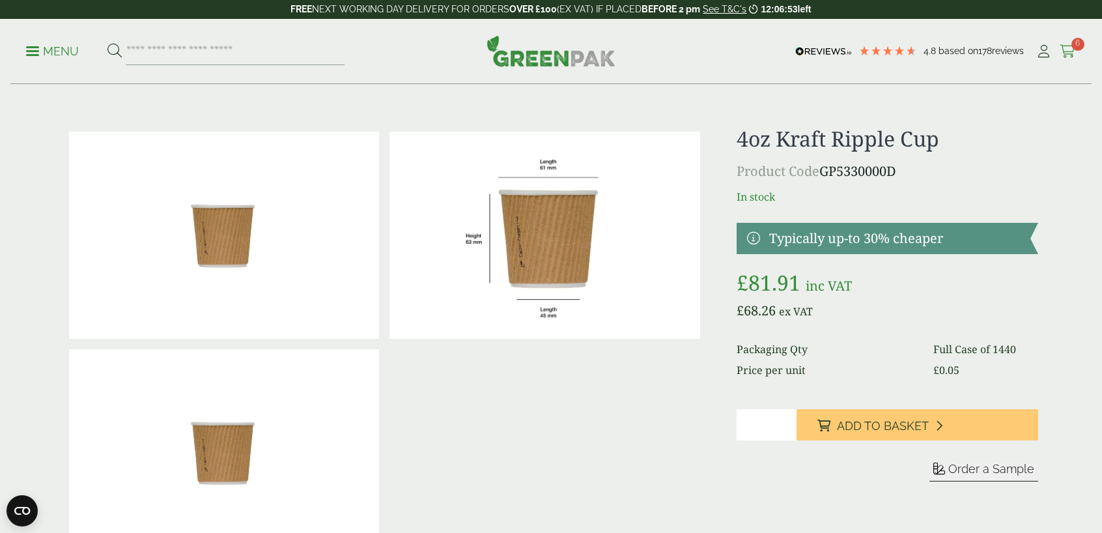
click at [1070, 54] on icon at bounding box center [1068, 51] width 16 height 13
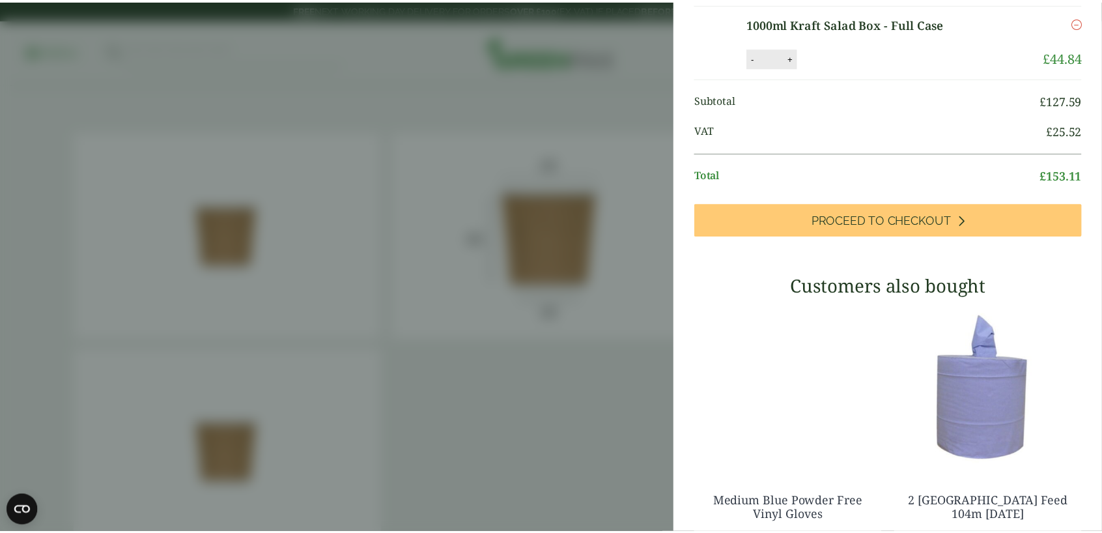
scroll to position [326, 0]
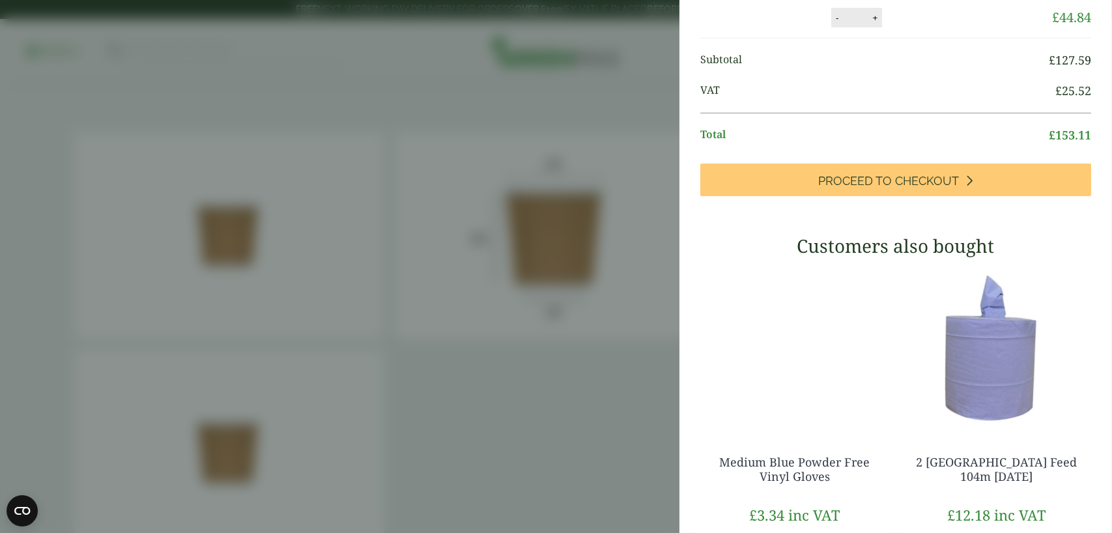
click at [663, 261] on aside "My Basket Wooden Cutlery 5 in 1 Pack – Knife/Fork/Napkin/Salt/Pepper - Full Cas…" at bounding box center [556, 266] width 1112 height 533
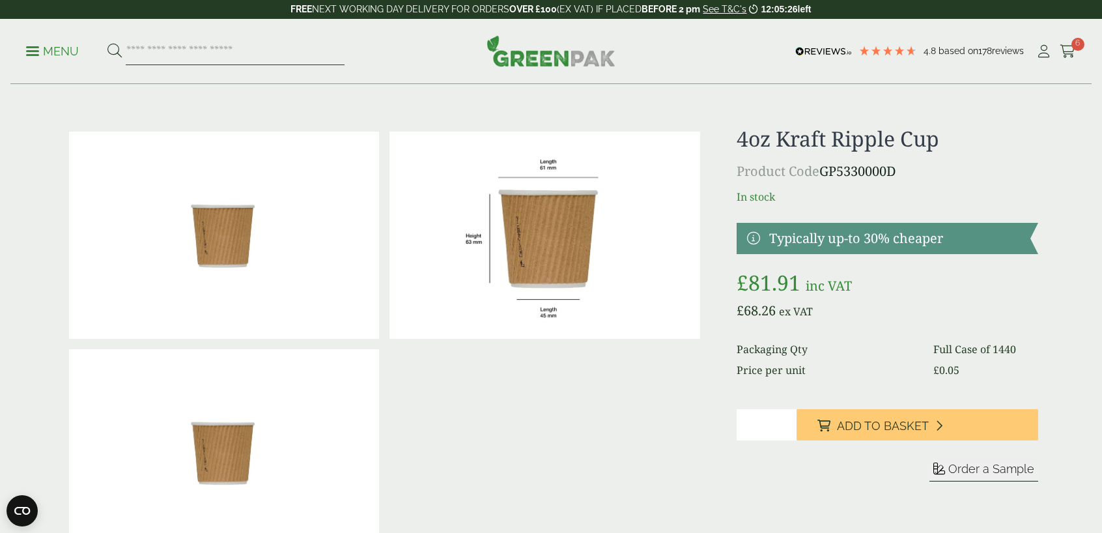
click at [266, 52] on input "search" at bounding box center [235, 51] width 219 height 27
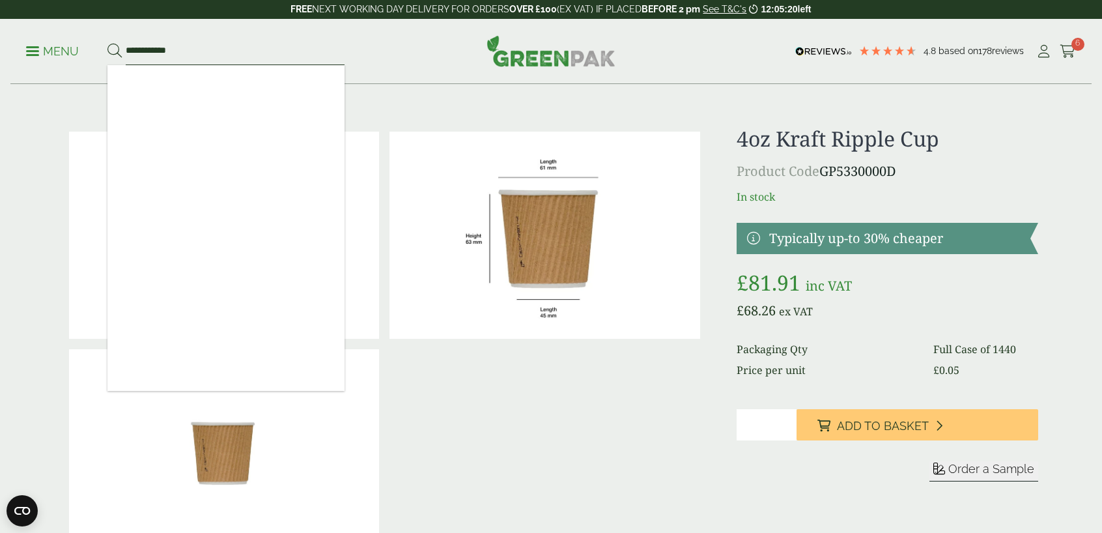
type input "**********"
click at [108, 43] on button at bounding box center [115, 51] width 14 height 17
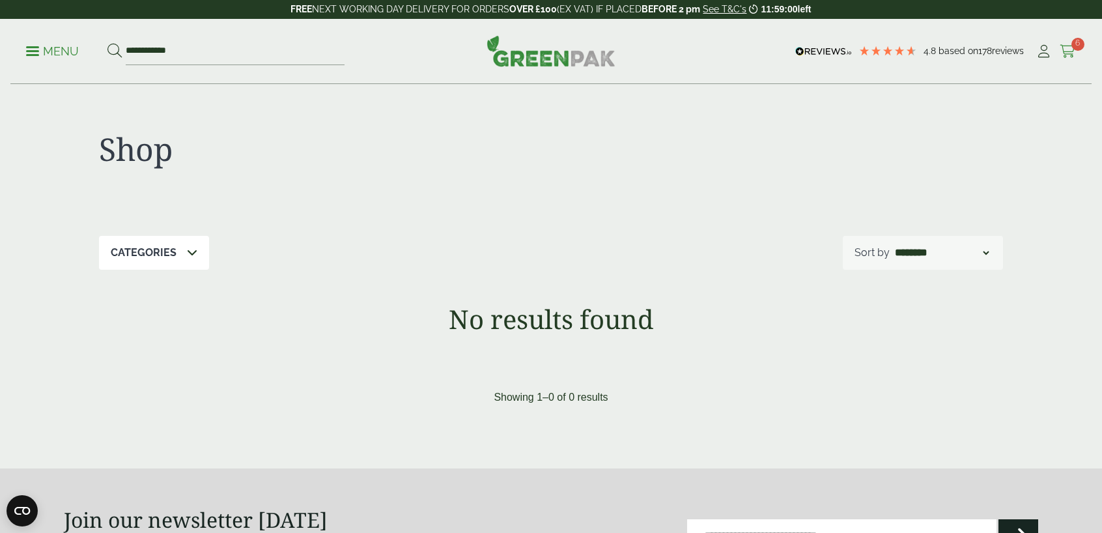
click at [1066, 52] on icon at bounding box center [1068, 51] width 16 height 13
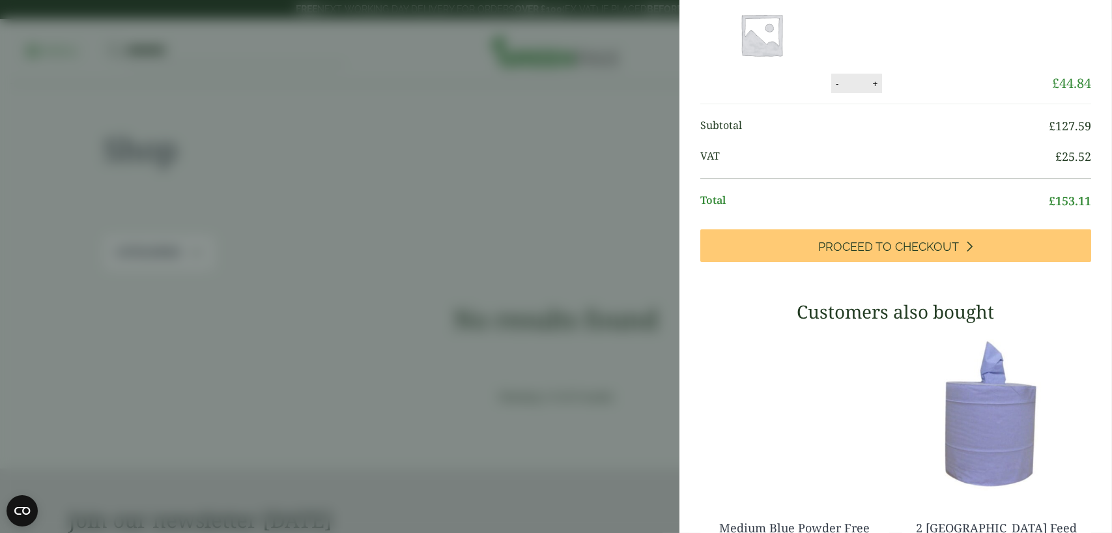
scroll to position [261, 0]
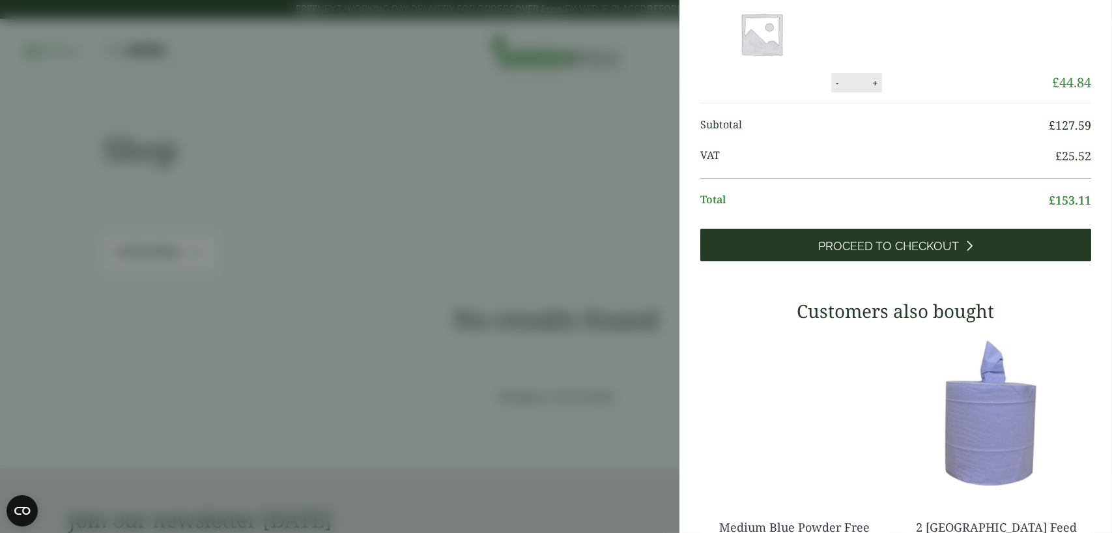
click at [966, 252] on icon at bounding box center [969, 246] width 7 height 12
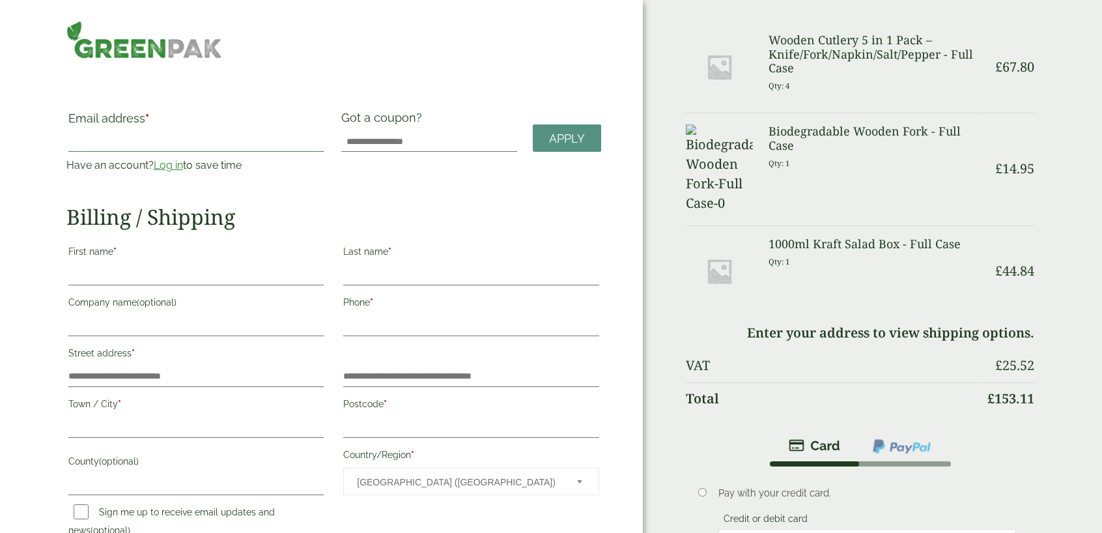
click at [207, 140] on input "Email address *" at bounding box center [196, 141] width 256 height 21
type input "**********"
type input "****"
type input "******"
type input "*********"
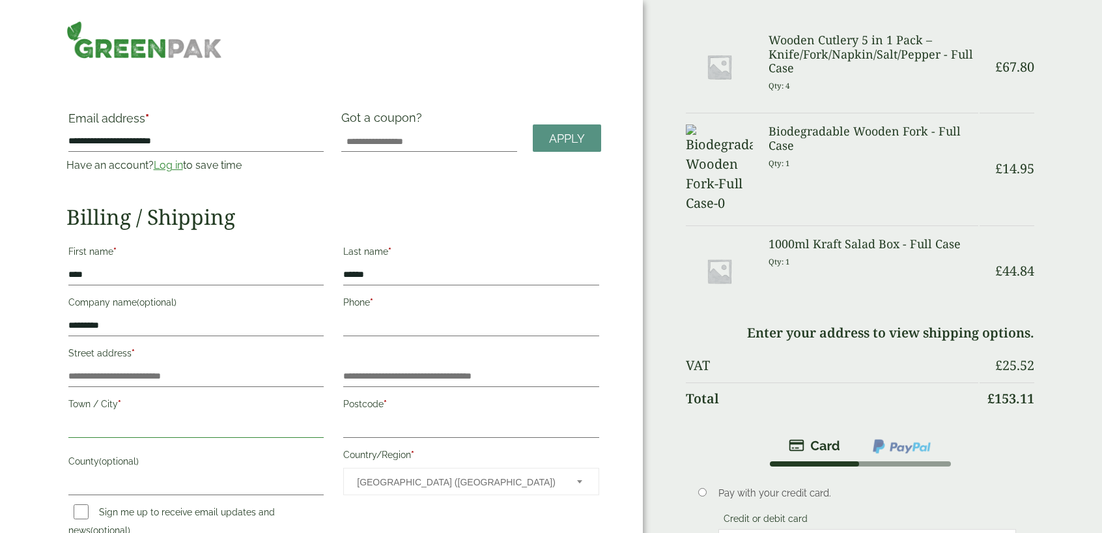
type input "*********"
click at [373, 332] on input "Phone *" at bounding box center [471, 325] width 256 height 21
type input "**********"
click at [375, 418] on input "Postcode *" at bounding box center [471, 427] width 256 height 21
click at [375, 427] on input "Postcode *" at bounding box center [471, 427] width 256 height 21
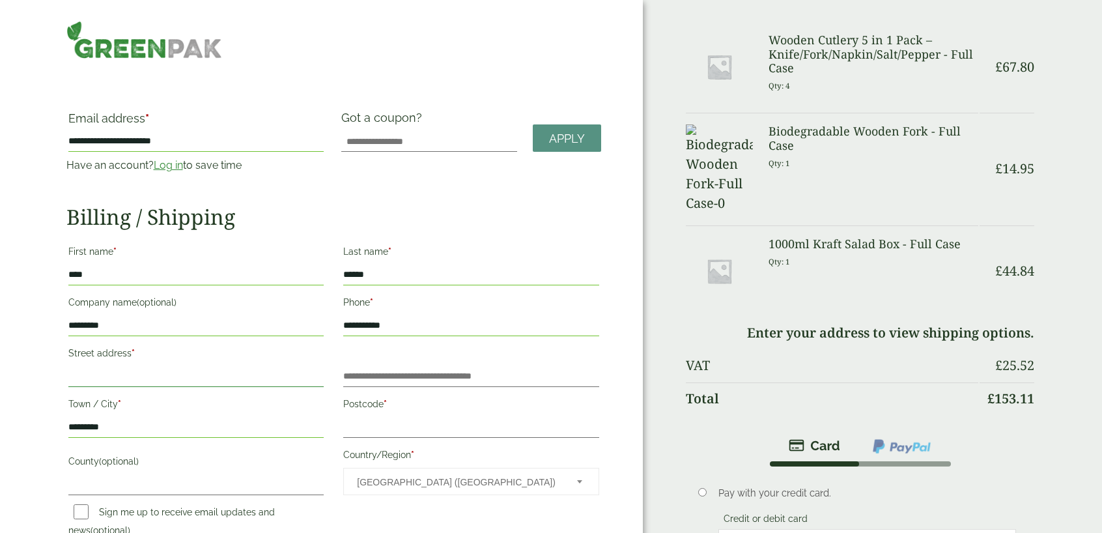
click at [218, 372] on input "Street address *" at bounding box center [196, 376] width 256 height 21
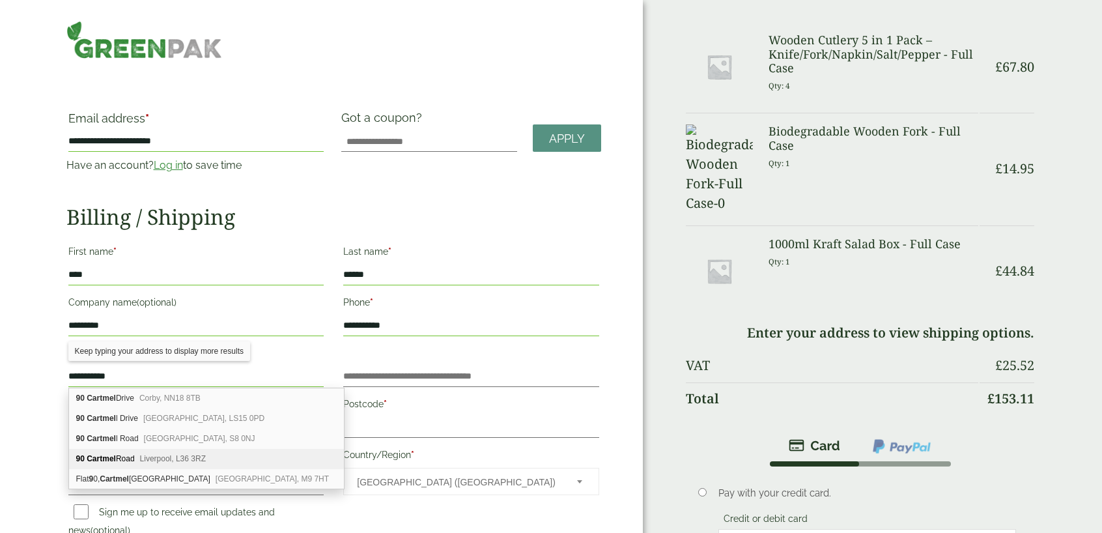
click at [184, 452] on div "90 Cartmel Road Liverpool, L36 3RZ" at bounding box center [207, 459] width 276 height 20
type input "**********"
type input "*******"
type input "**********"
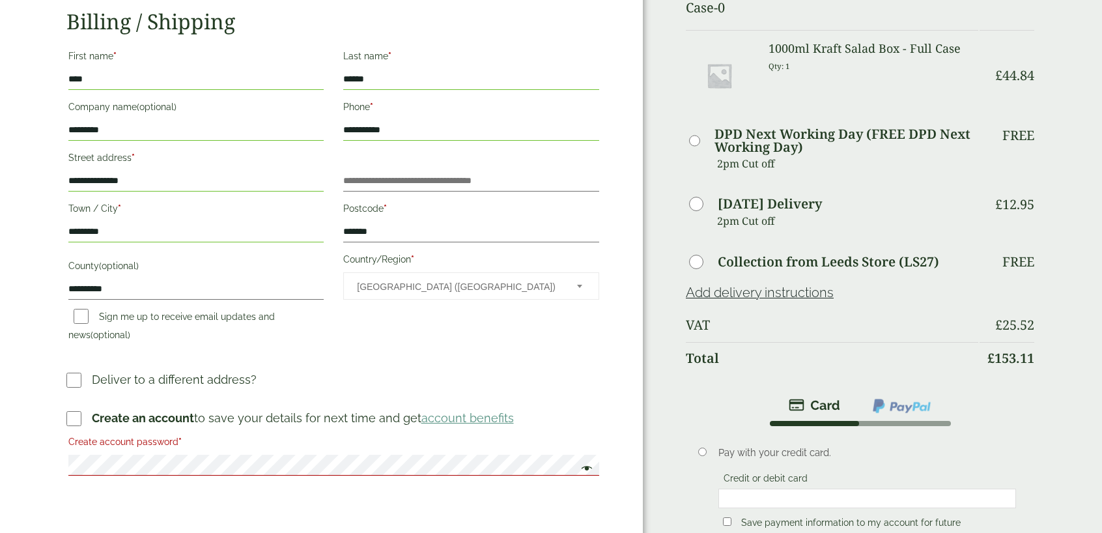
scroll to position [261, 0]
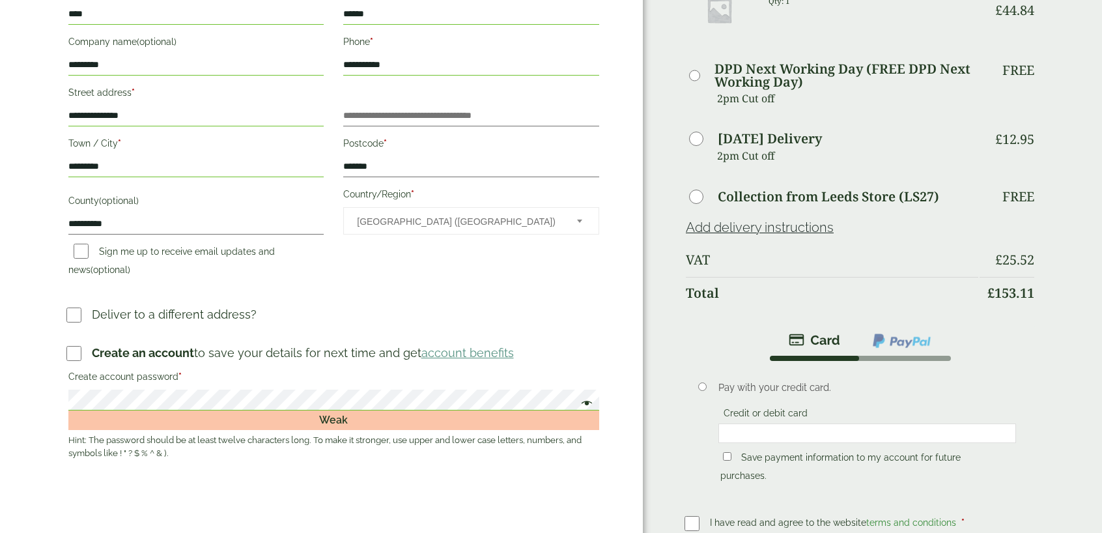
click at [586, 403] on span at bounding box center [583, 405] width 17 height 16
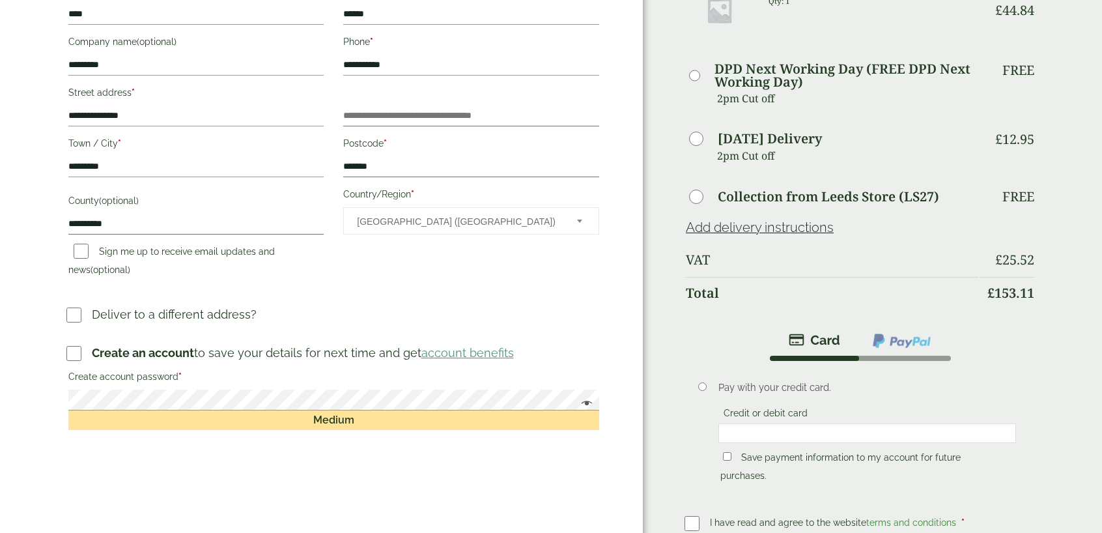
click at [904, 349] on img at bounding box center [902, 340] width 61 height 17
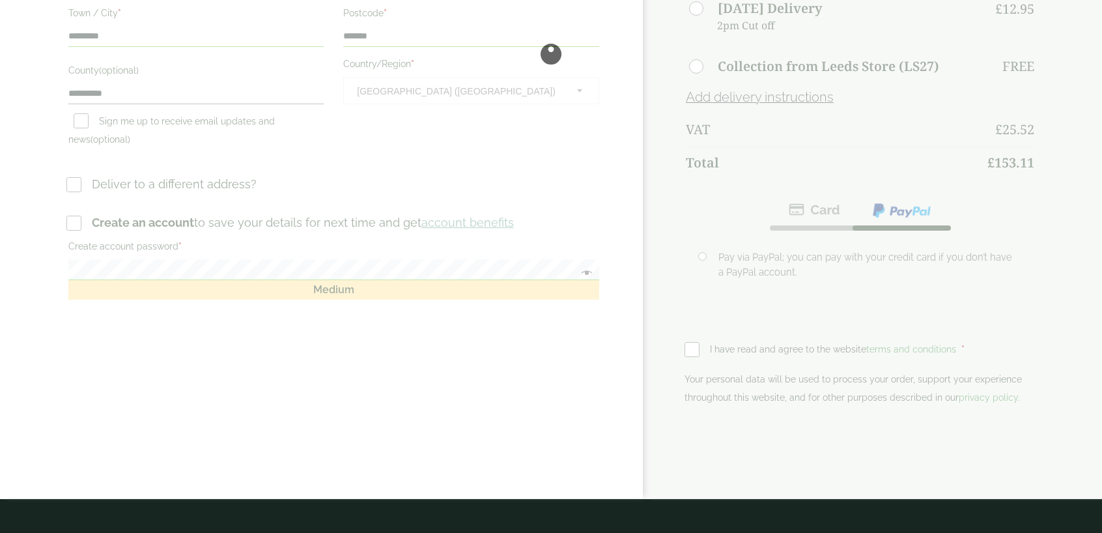
scroll to position [0, 0]
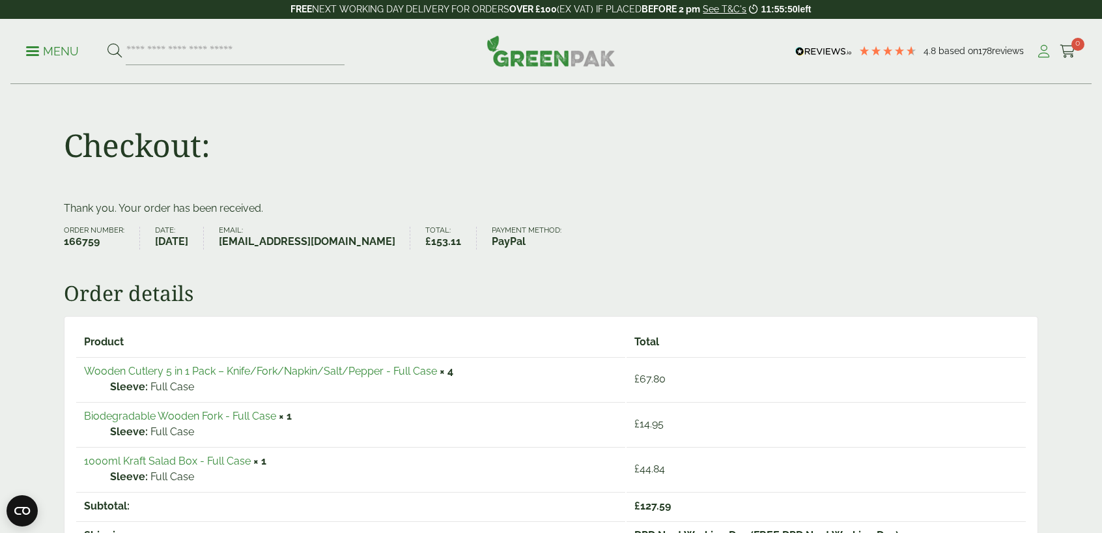
click at [1040, 48] on icon at bounding box center [1044, 51] width 16 height 13
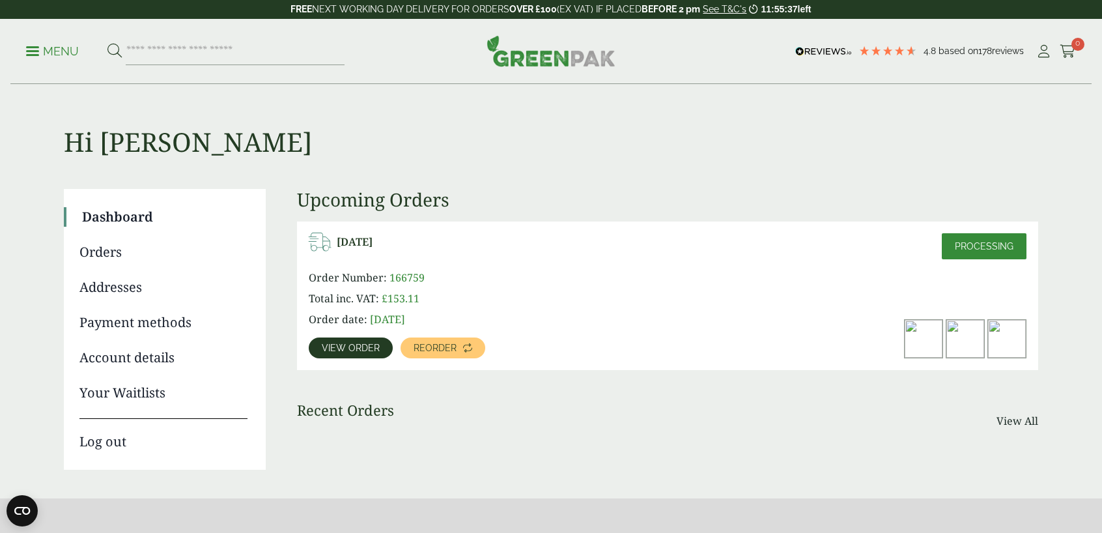
click at [357, 349] on span "View order" at bounding box center [351, 347] width 58 height 9
